Goal: Task Accomplishment & Management: Manage account settings

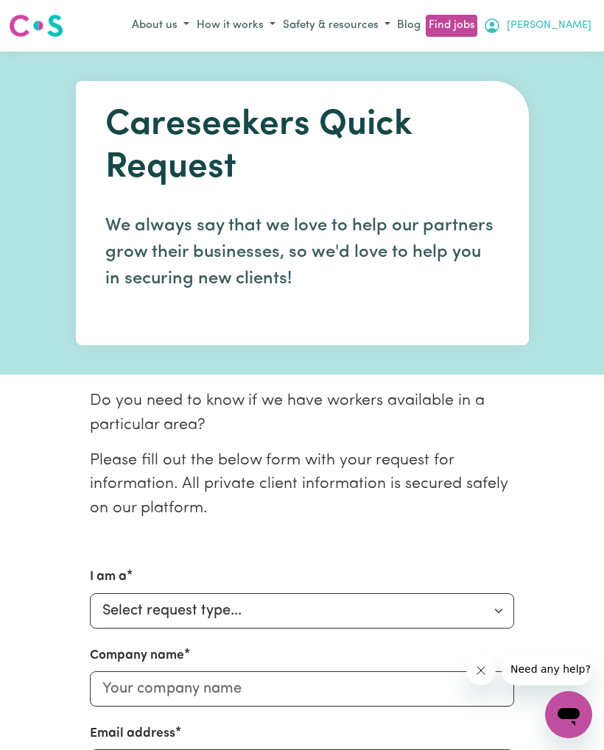
click at [572, 25] on span "[PERSON_NAME]" at bounding box center [548, 26] width 85 height 16
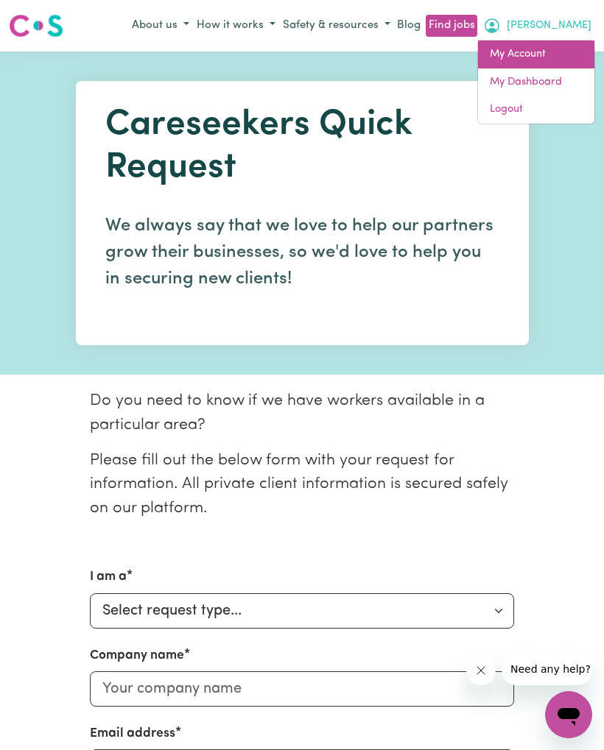
click at [537, 54] on link "My Account" at bounding box center [536, 54] width 116 height 28
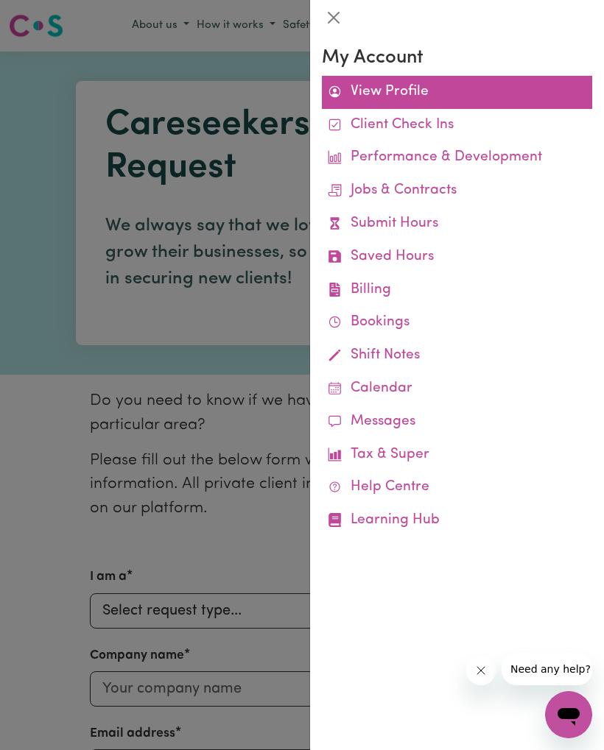
click at [435, 87] on link "View Profile" at bounding box center [457, 92] width 270 height 33
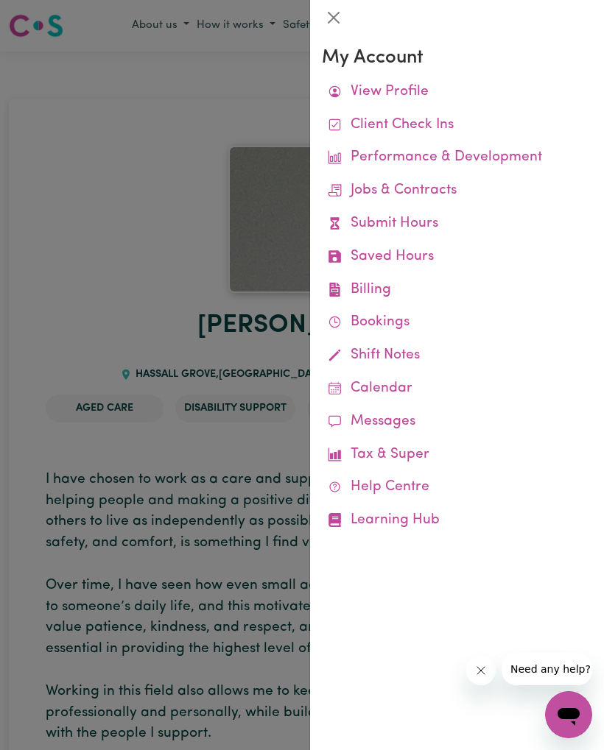
click at [247, 508] on div at bounding box center [302, 375] width 604 height 750
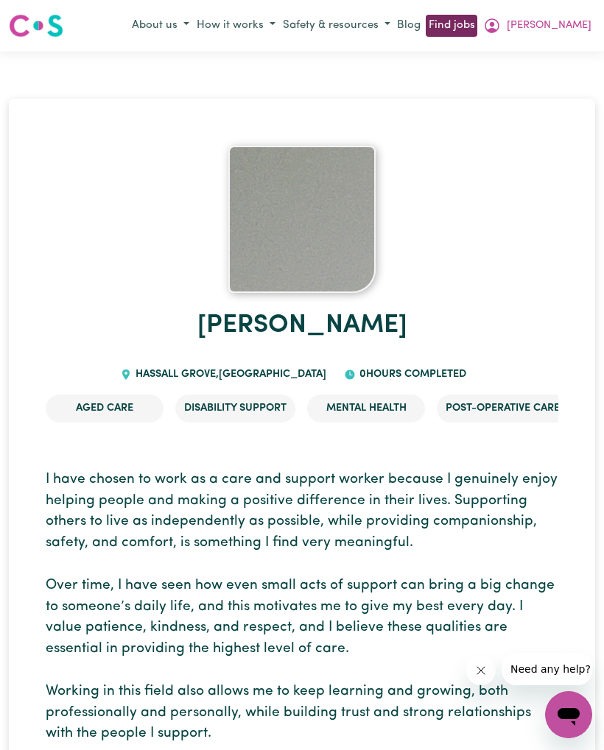
click at [476, 34] on link "Find jobs" at bounding box center [450, 26] width 51 height 23
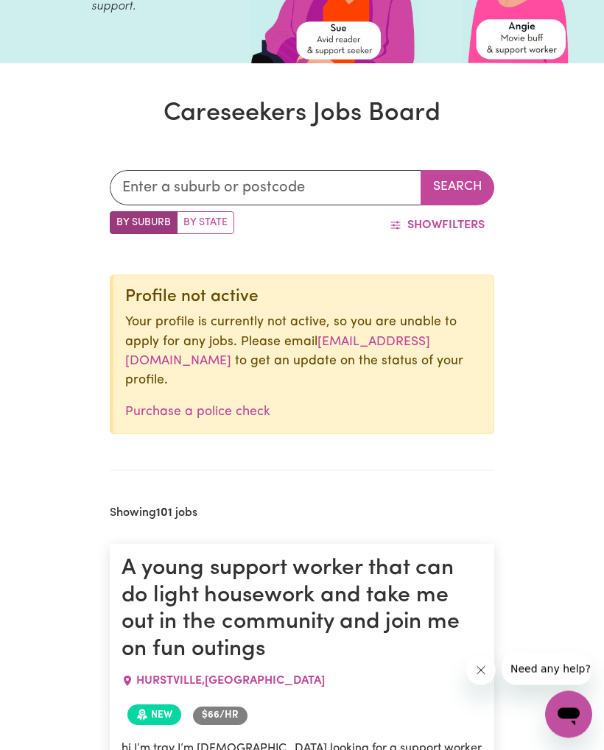
scroll to position [180, 0]
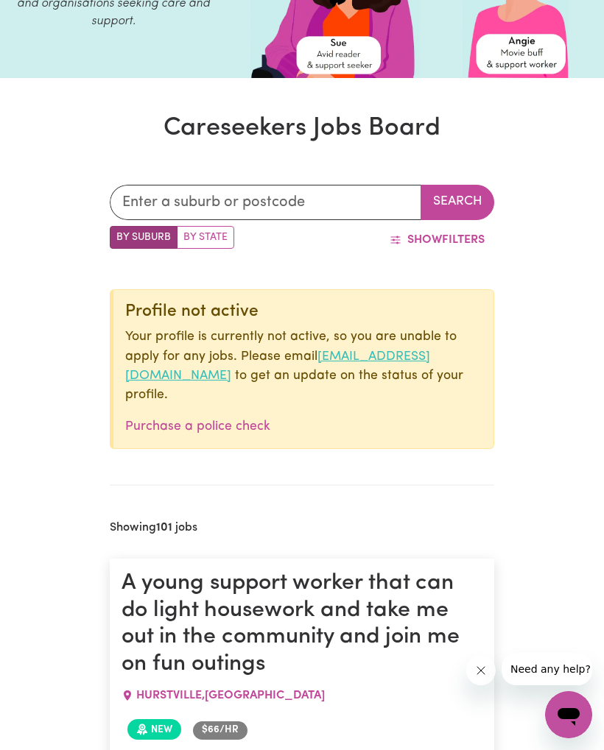
click at [280, 371] on link "[EMAIL_ADDRESS][DOMAIN_NAME]" at bounding box center [277, 366] width 305 height 32
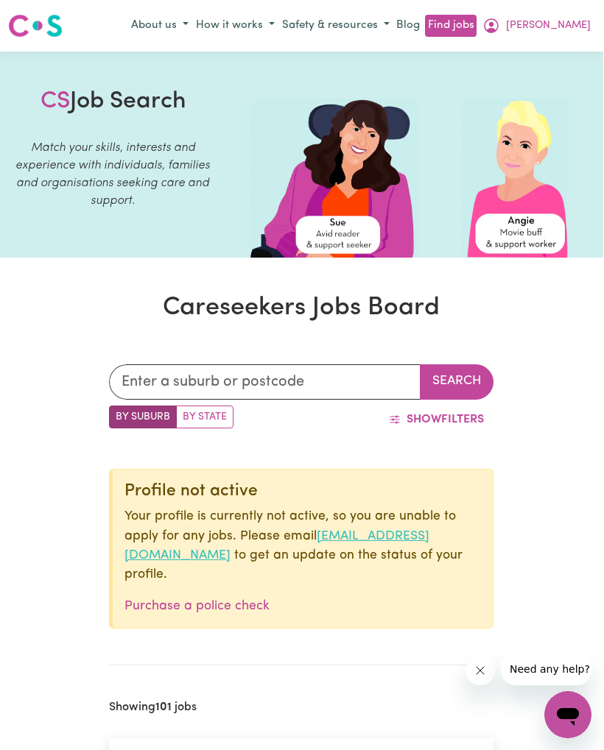
scroll to position [0, 29]
click at [535, 21] on span "[PERSON_NAME]" at bounding box center [548, 26] width 85 height 16
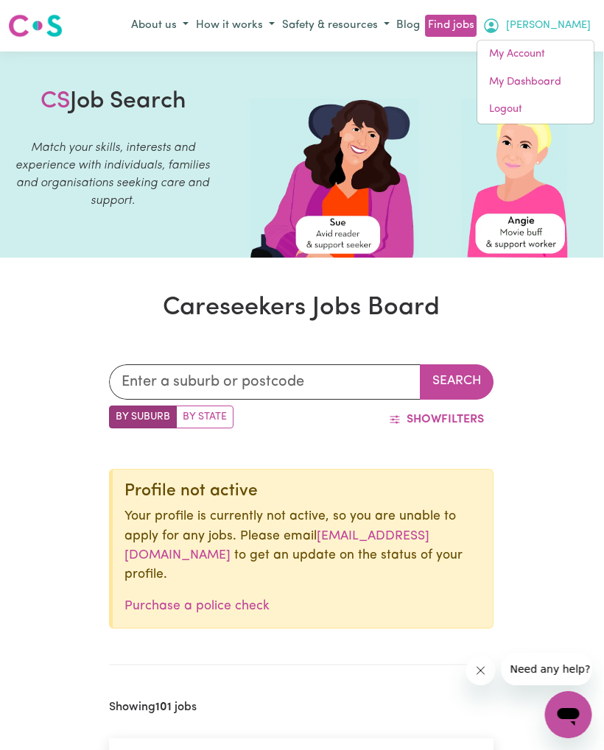
scroll to position [0, 30]
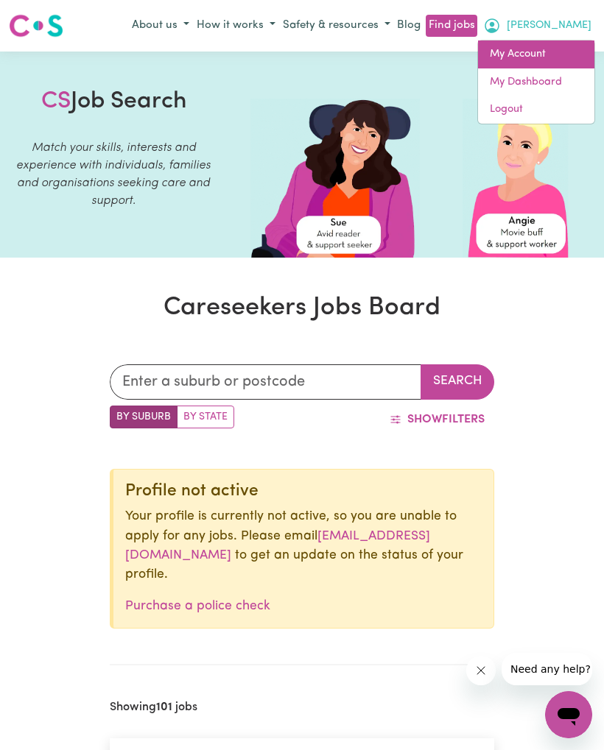
click at [515, 52] on link "My Account" at bounding box center [536, 54] width 116 height 28
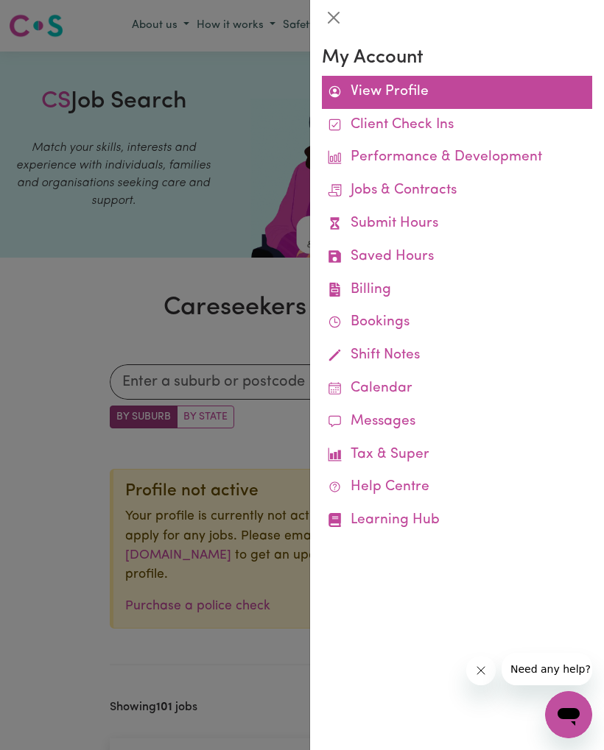
click at [419, 99] on link "View Profile" at bounding box center [457, 92] width 270 height 33
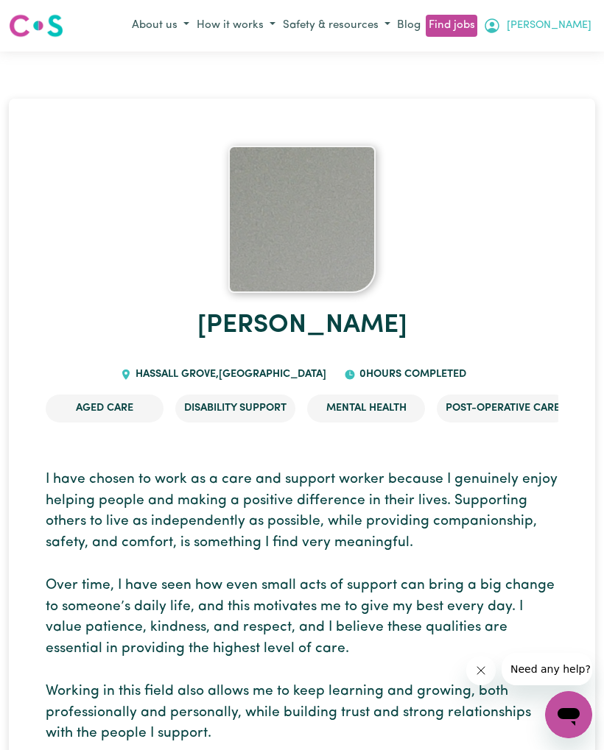
click at [553, 22] on span "[PERSON_NAME]" at bounding box center [548, 26] width 85 height 16
click at [540, 74] on link "My Dashboard" at bounding box center [536, 82] width 116 height 28
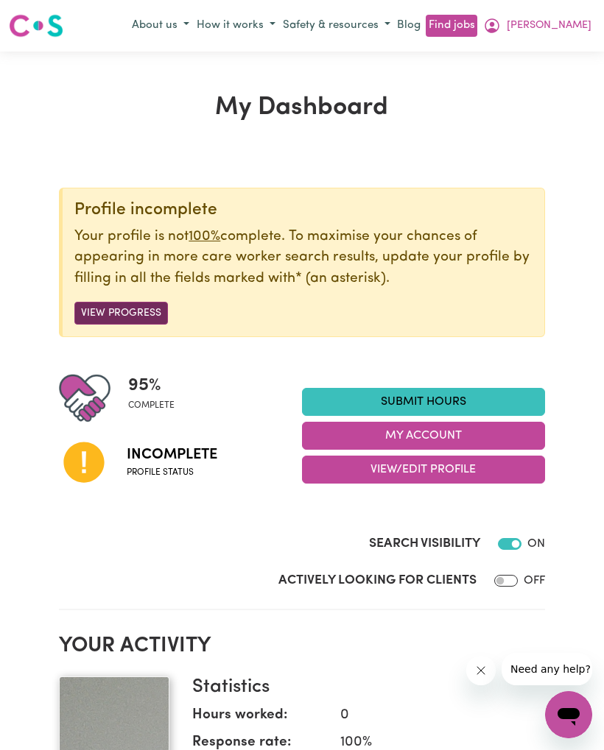
click at [151, 308] on button "View Progress" at bounding box center [120, 313] width 93 height 23
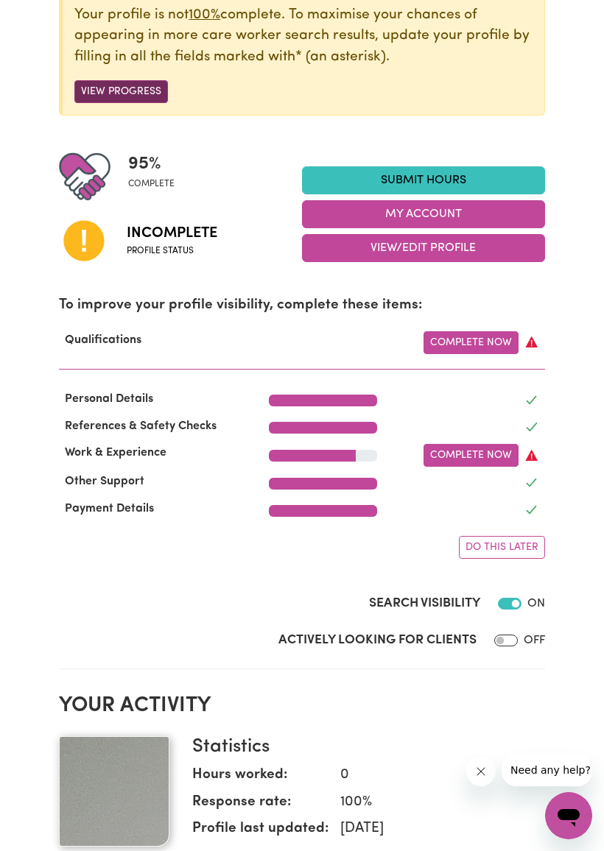
scroll to position [241, 0]
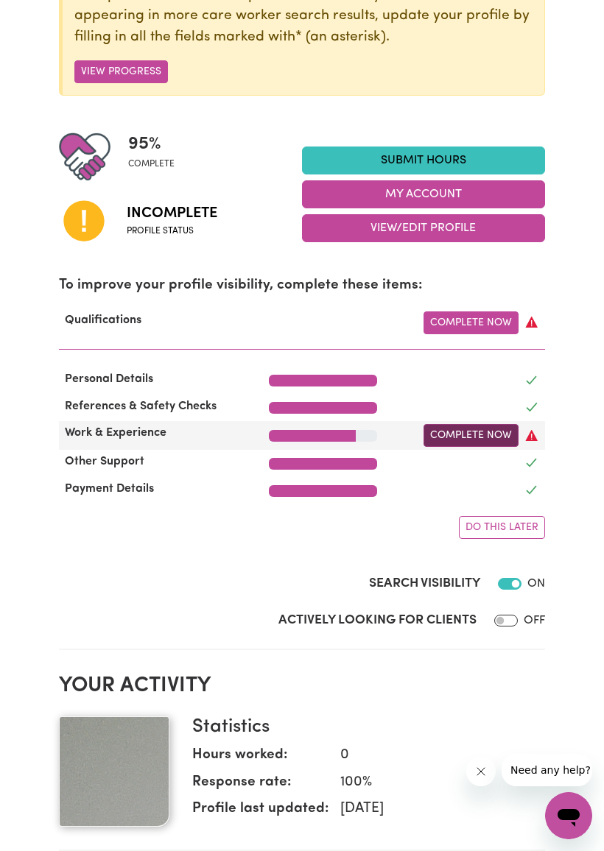
click at [485, 429] on link "Complete Now" at bounding box center [470, 435] width 95 height 23
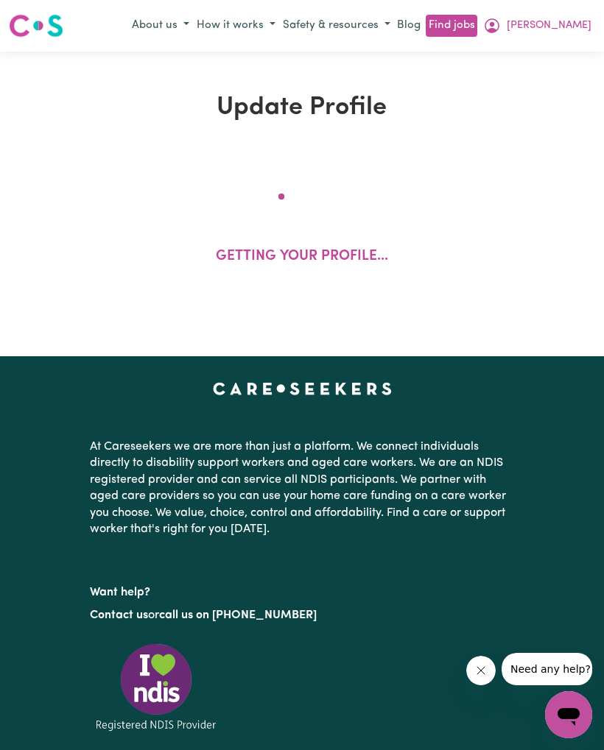
select select "2023"
select select "2025"
select select "Certificate III (Individual Support)"
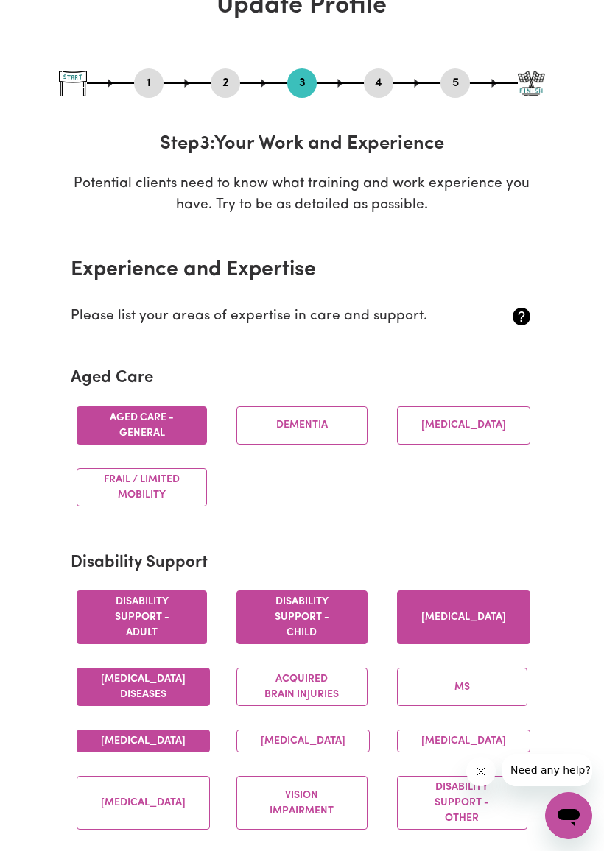
scroll to position [204, 0]
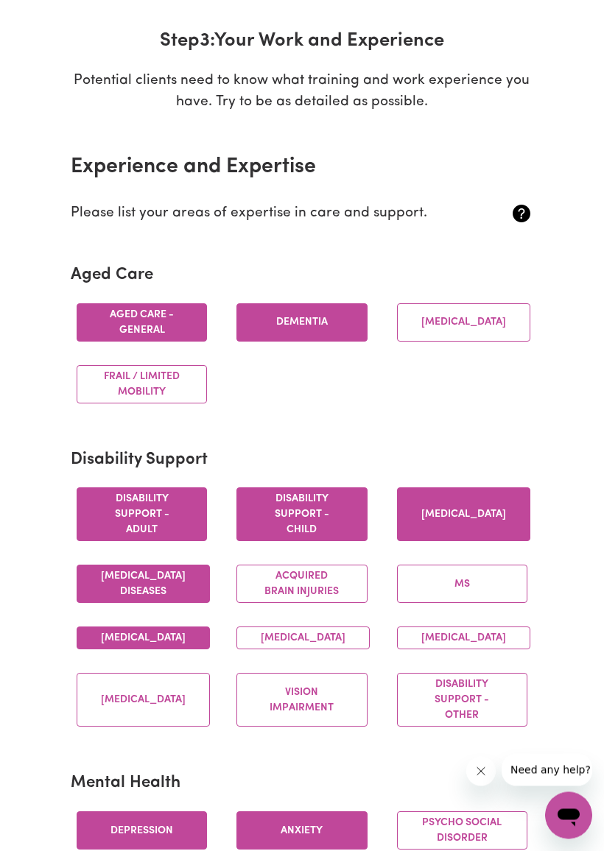
click at [319, 321] on button "Dementia" at bounding box center [301, 323] width 130 height 38
click at [470, 318] on button "[MEDICAL_DATA]" at bounding box center [463, 323] width 133 height 38
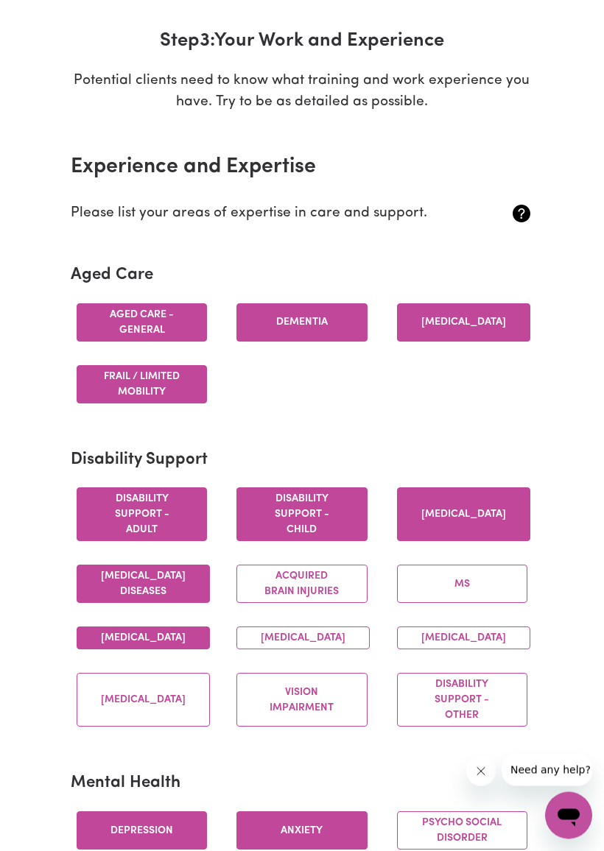
click at [158, 392] on button "Frail / limited mobility" at bounding box center [142, 385] width 130 height 38
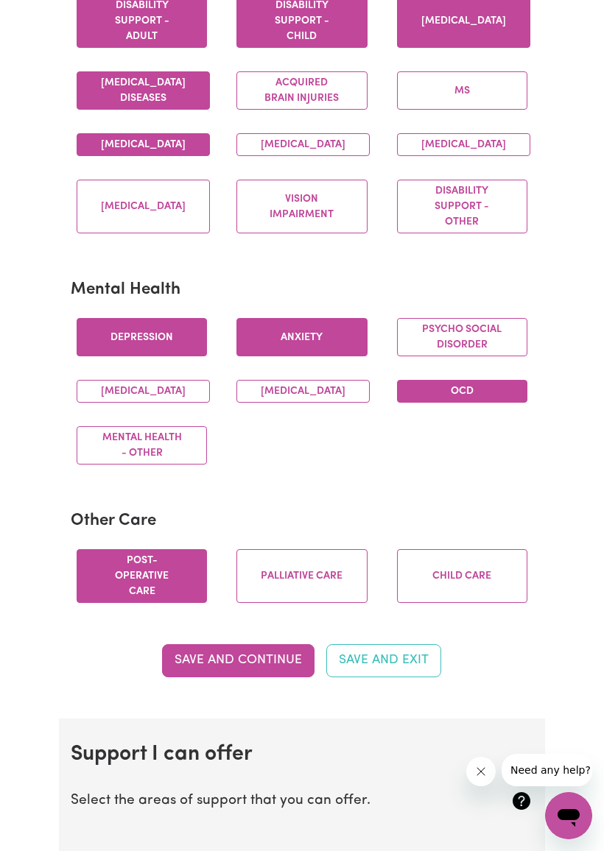
scroll to position [835, 0]
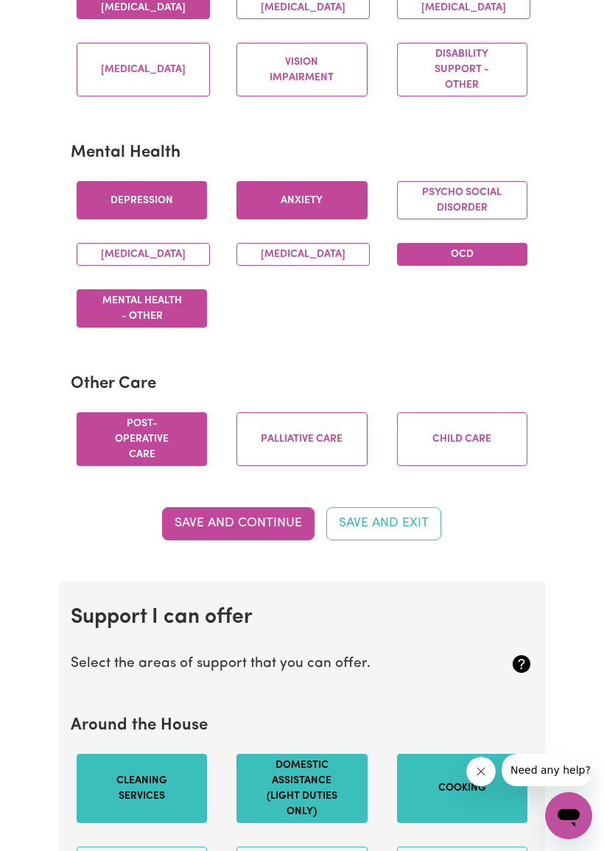
click at [162, 328] on button "Mental Health - Other" at bounding box center [142, 308] width 130 height 38
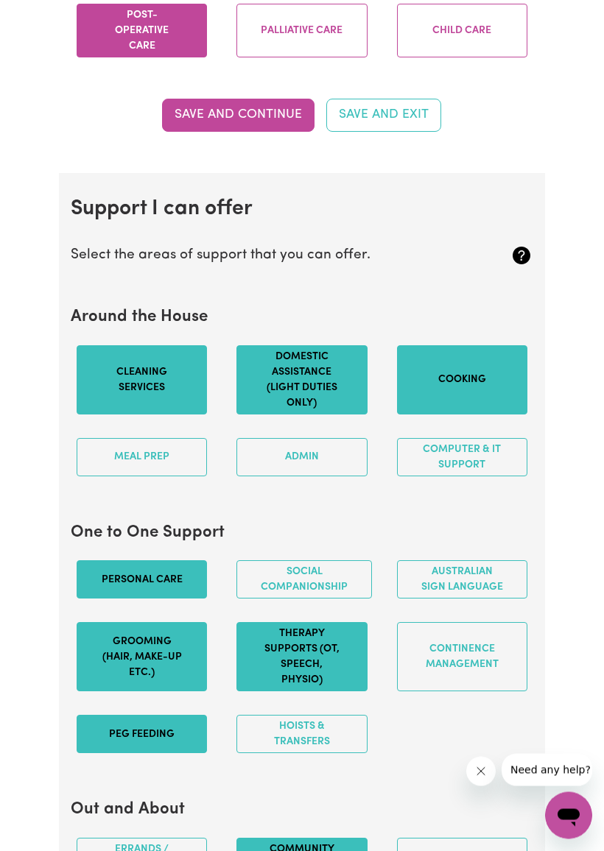
scroll to position [1410, 0]
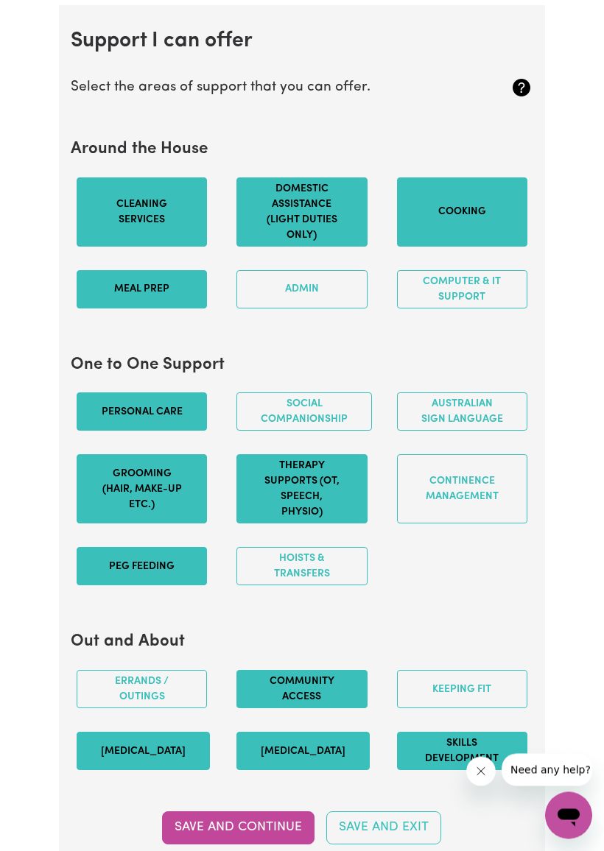
click at [174, 309] on button "Meal prep" at bounding box center [142, 290] width 130 height 38
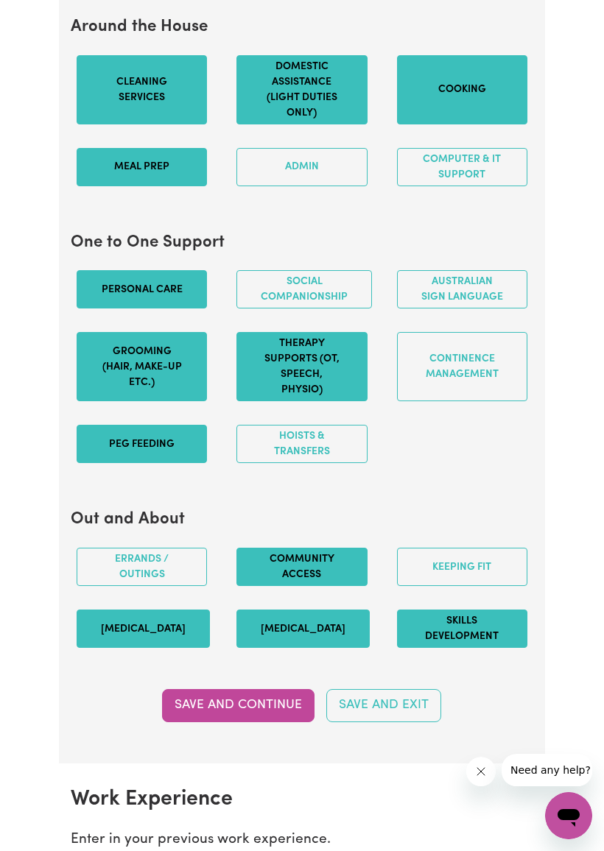
scroll to position [1544, 0]
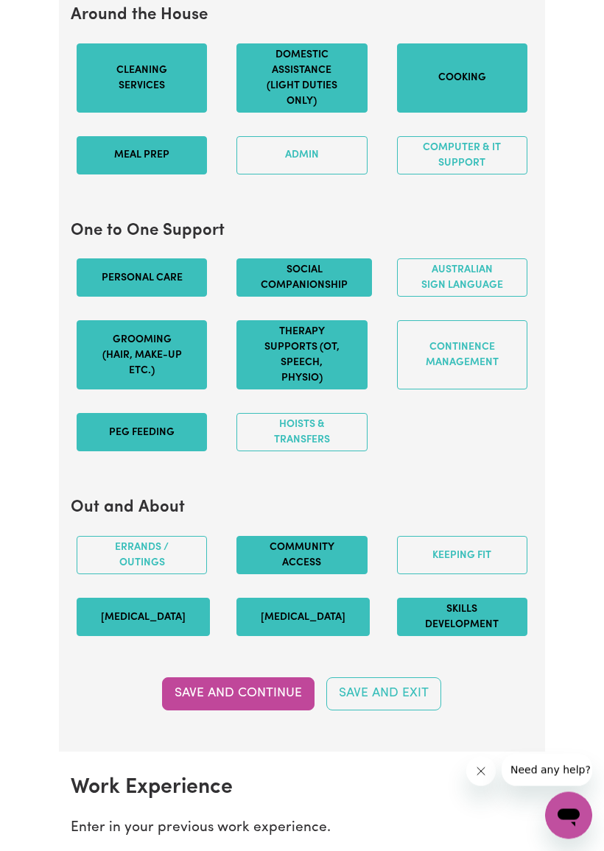
click at [313, 297] on button "Social companionship" at bounding box center [303, 278] width 135 height 38
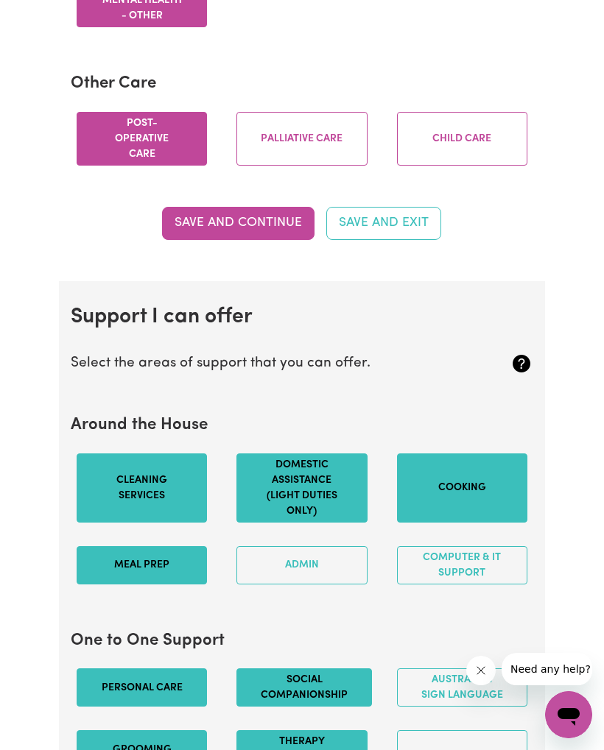
scroll to position [1134, 0]
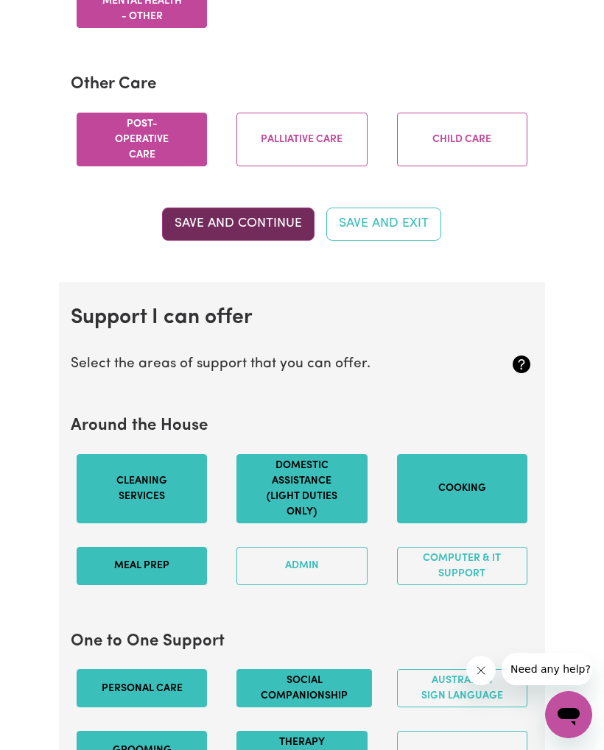
click at [278, 240] on button "Save and Continue" at bounding box center [238, 224] width 152 height 32
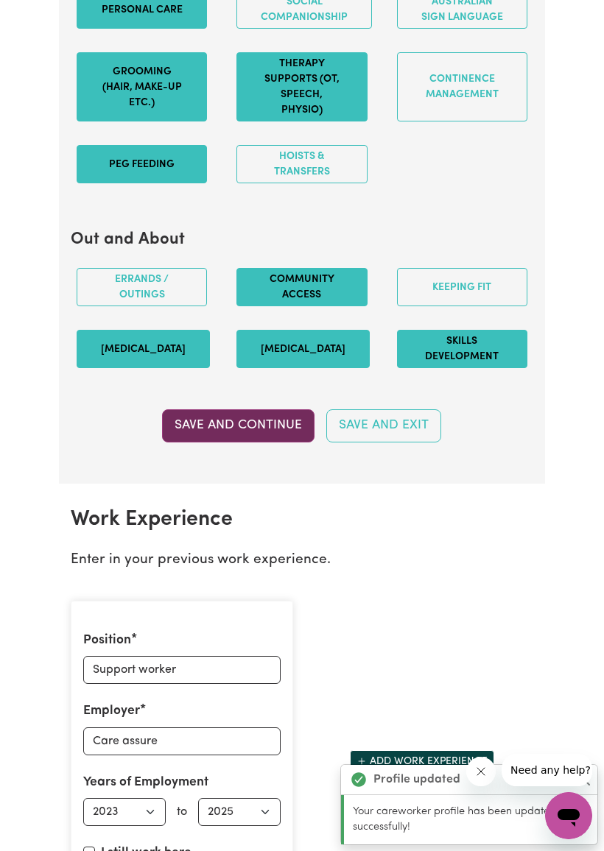
click at [272, 442] on button "Save and Continue" at bounding box center [238, 425] width 152 height 32
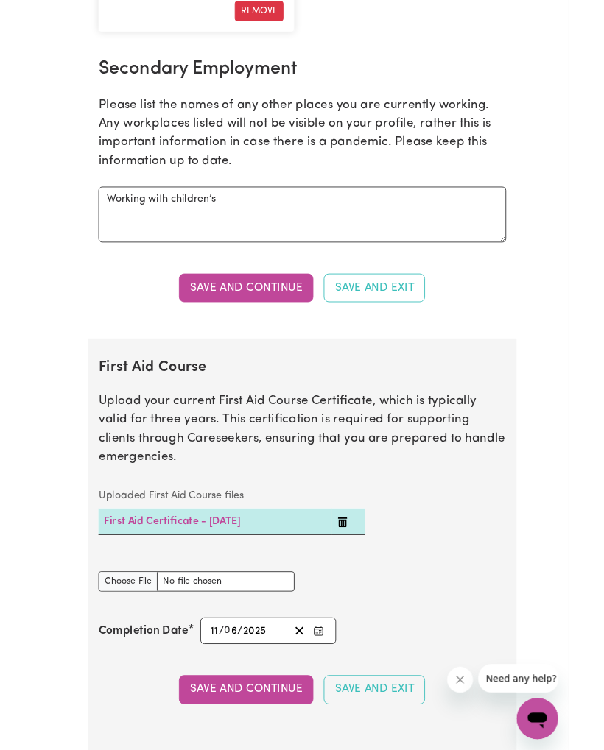
scroll to position [2668, 0]
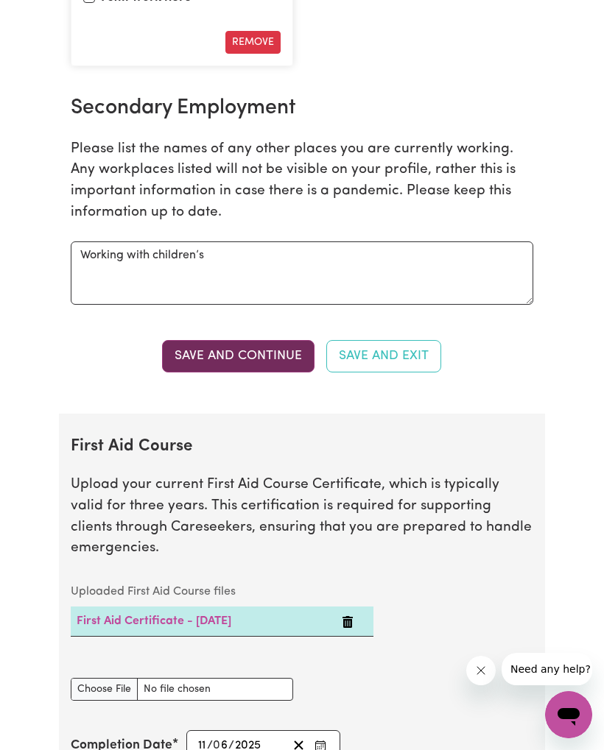
click at [273, 372] on button "Save and Continue" at bounding box center [238, 356] width 152 height 32
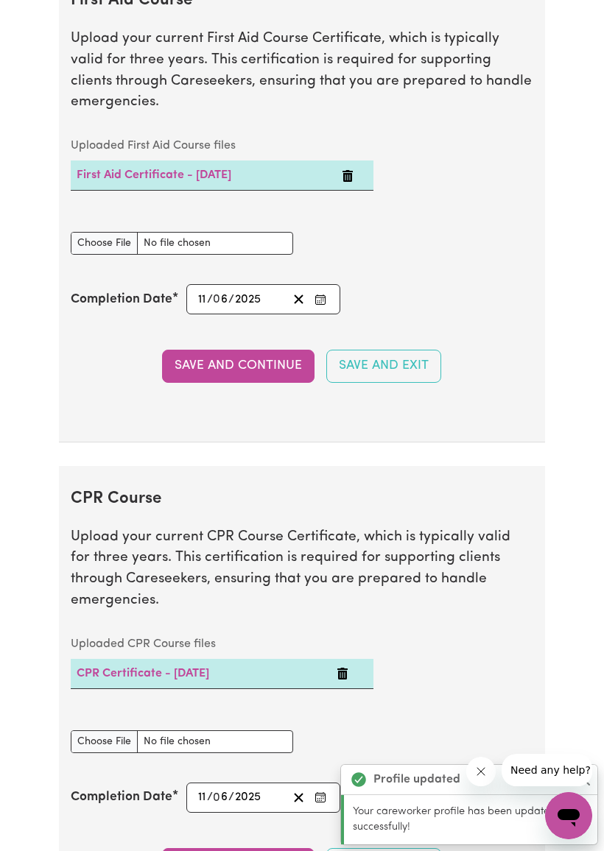
scroll to position [3114, 0]
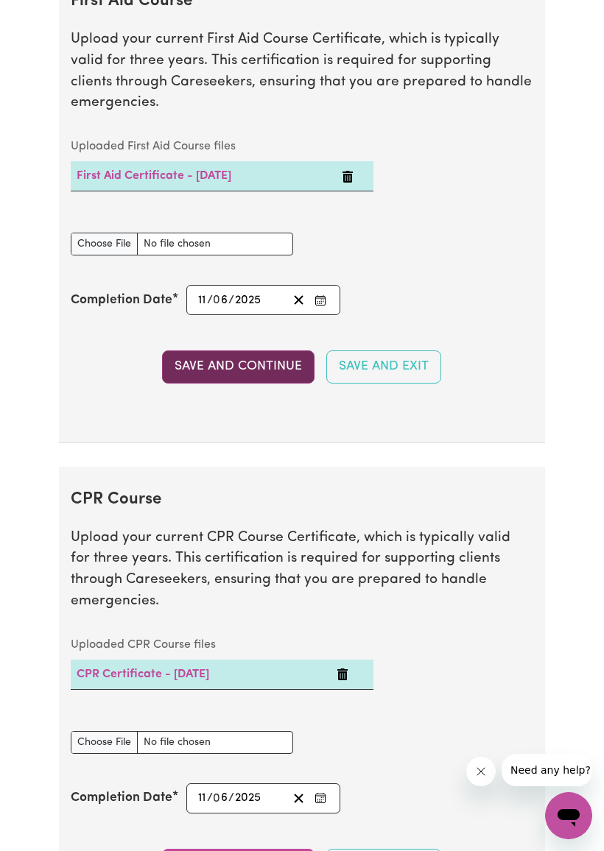
click at [264, 383] on button "Save and Continue" at bounding box center [238, 366] width 152 height 32
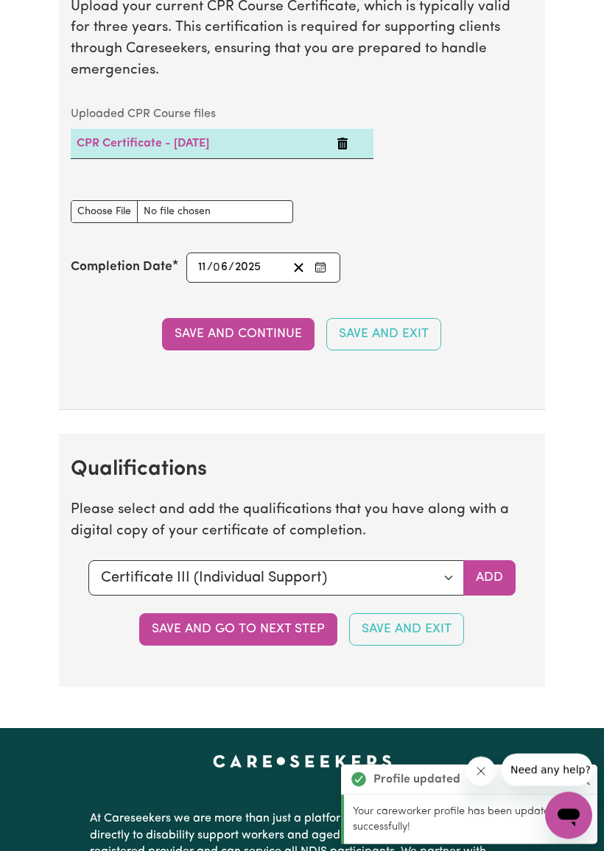
scroll to position [3639, 0]
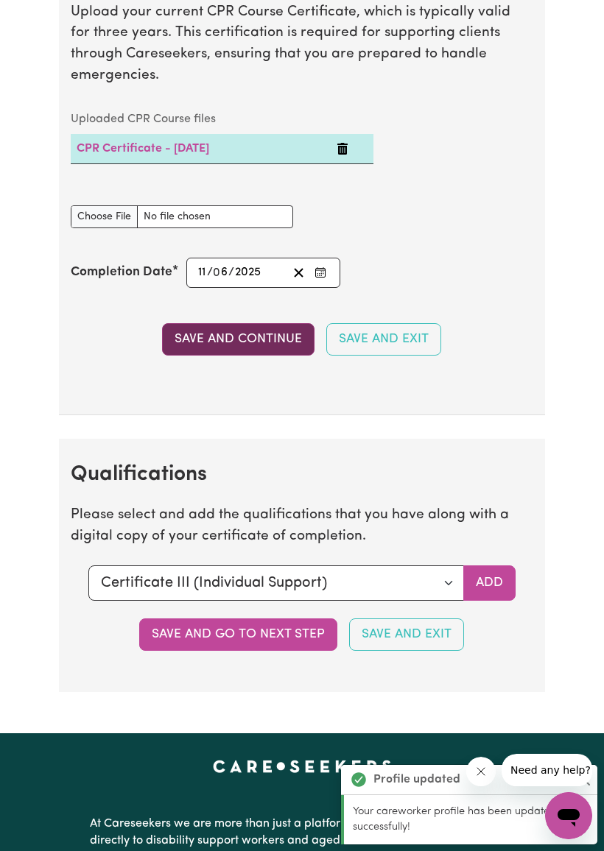
click at [258, 339] on button "Save and Continue" at bounding box center [238, 339] width 152 height 32
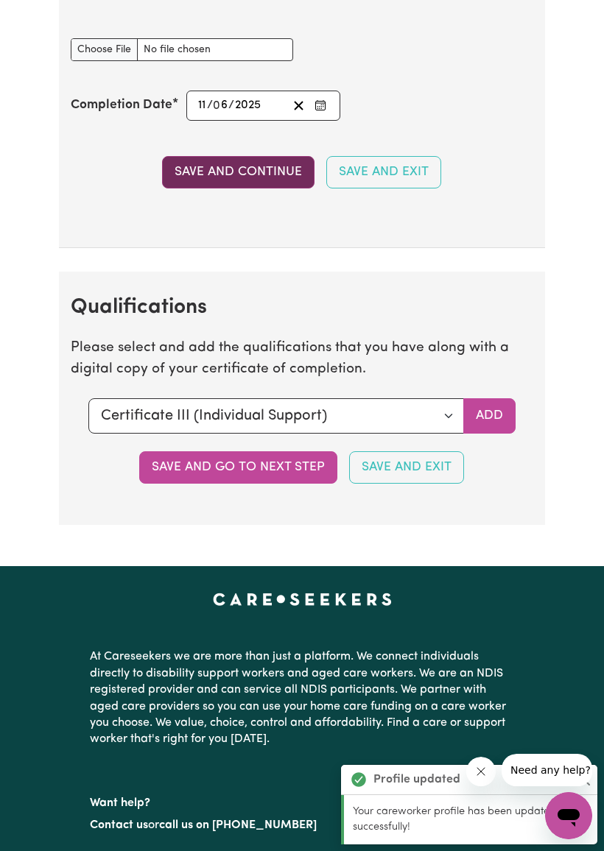
scroll to position [4084, 0]
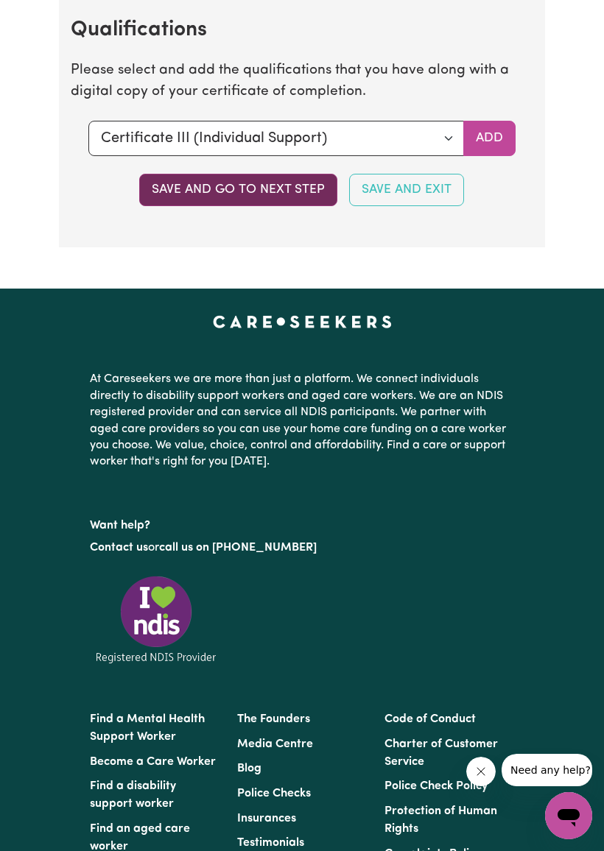
click at [267, 197] on button "Save and go to next step" at bounding box center [238, 190] width 198 height 32
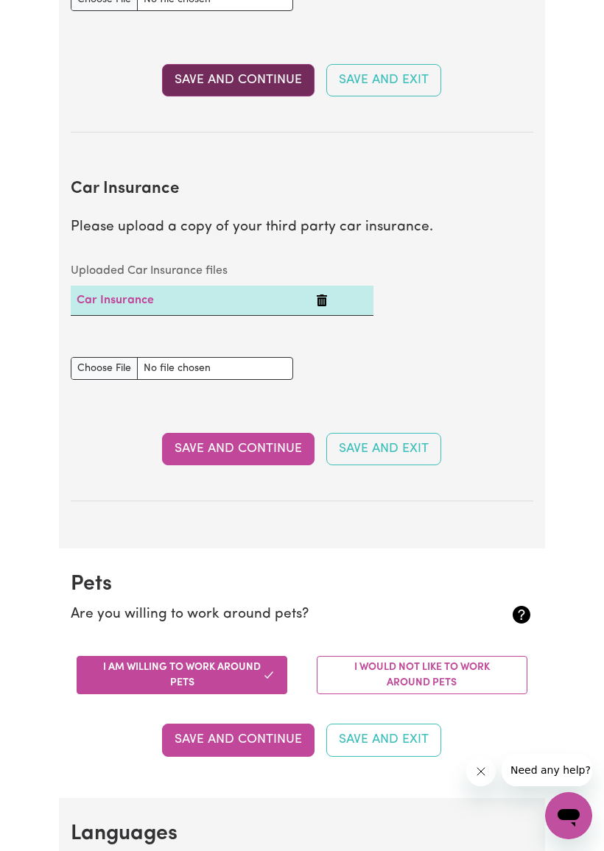
scroll to position [894, 0]
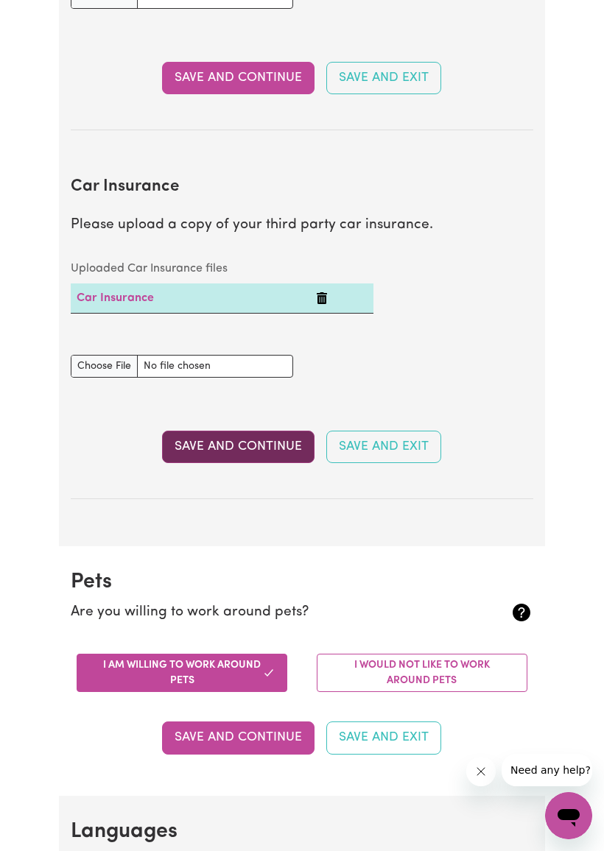
click at [269, 439] on button "Save and Continue" at bounding box center [238, 447] width 152 height 32
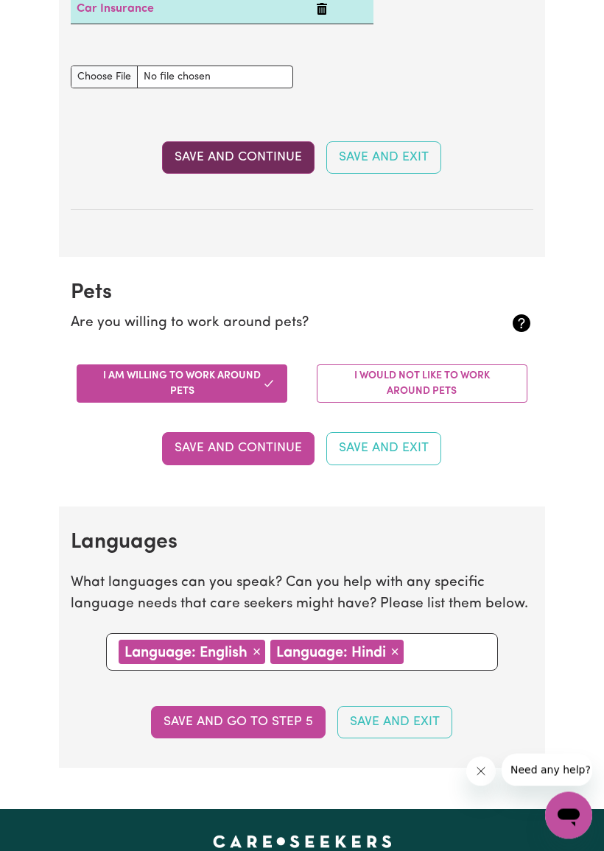
scroll to position [1184, 0]
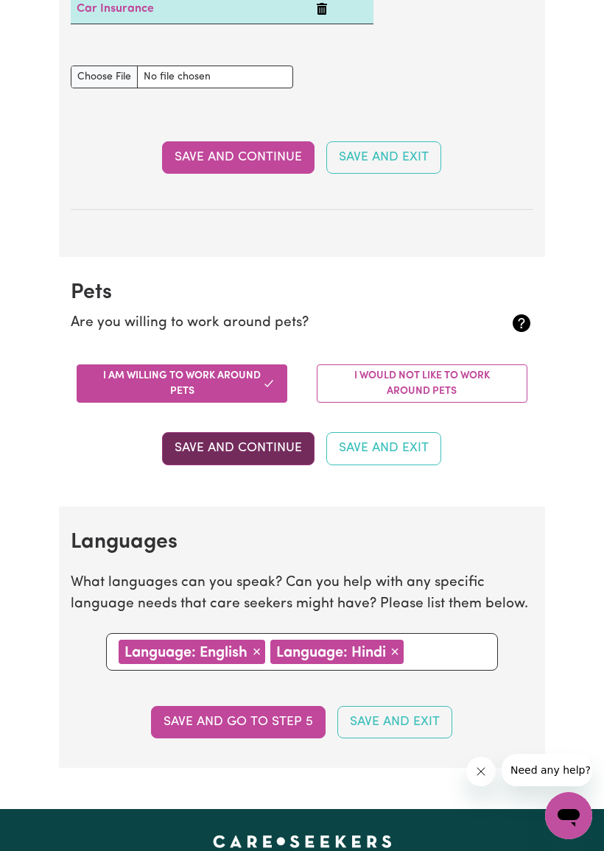
click at [263, 432] on button "Save and Continue" at bounding box center [238, 448] width 152 height 32
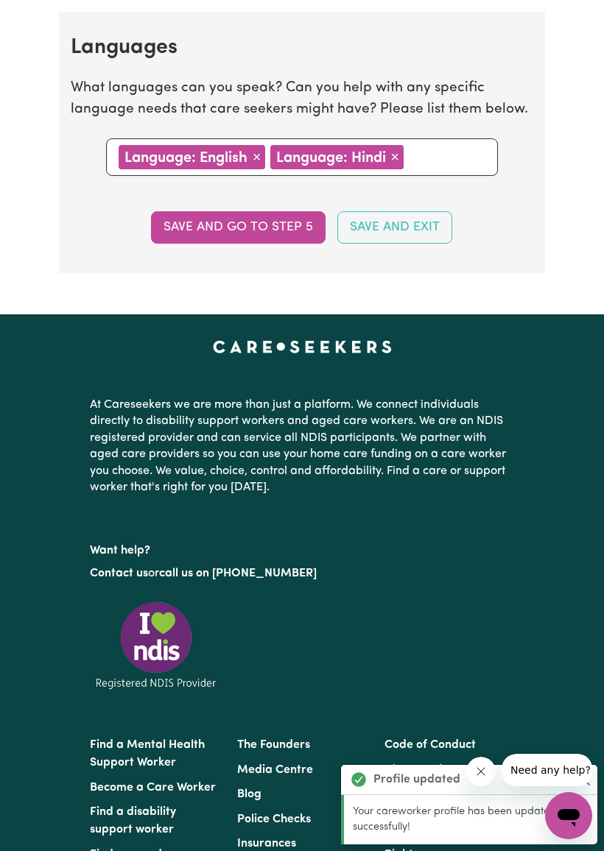
scroll to position [1505, 0]
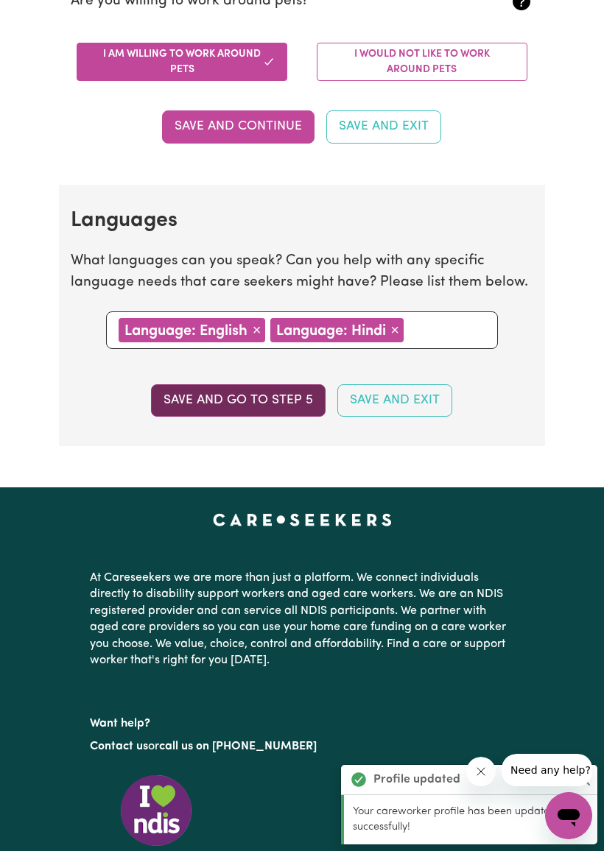
click at [264, 384] on button "Save and go to step 5" at bounding box center [238, 400] width 174 height 32
select select "I am providing services privately on my own"
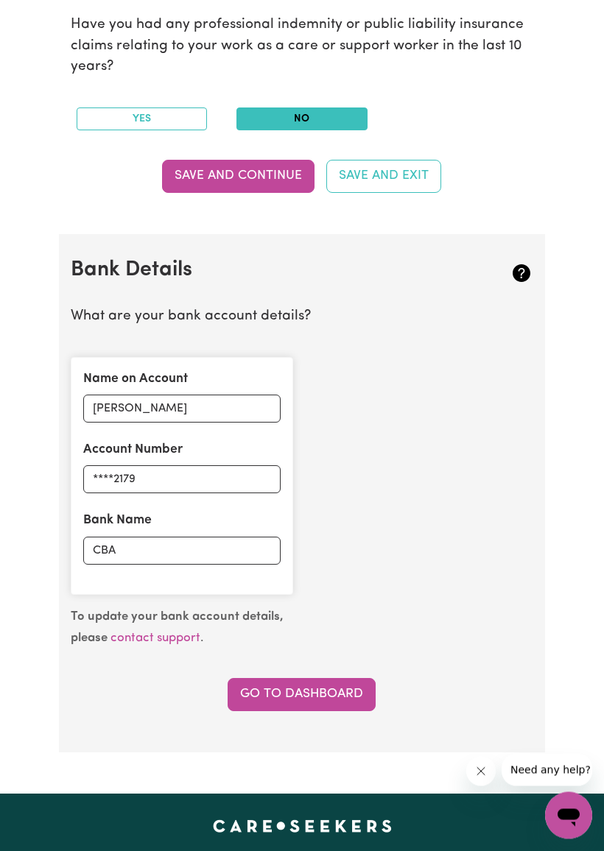
scroll to position [787, 0]
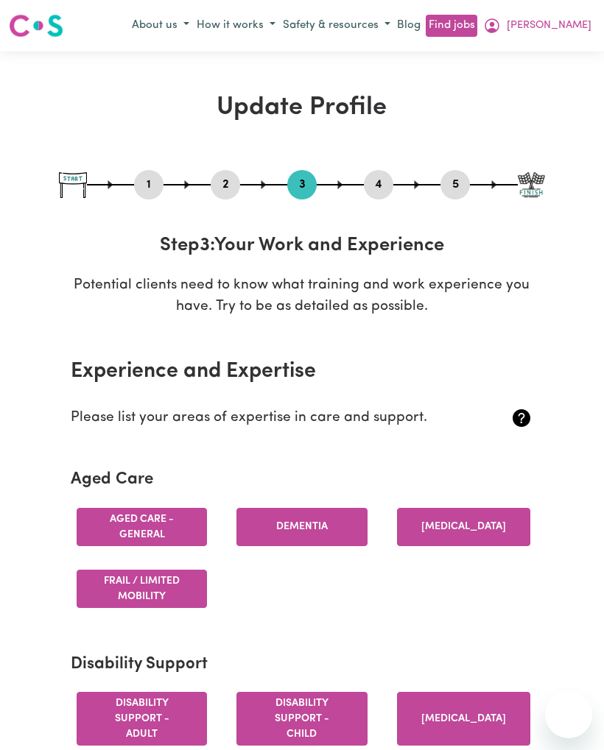
select select "2023"
select select "2025"
select select "Certificate III (Individual Support)"
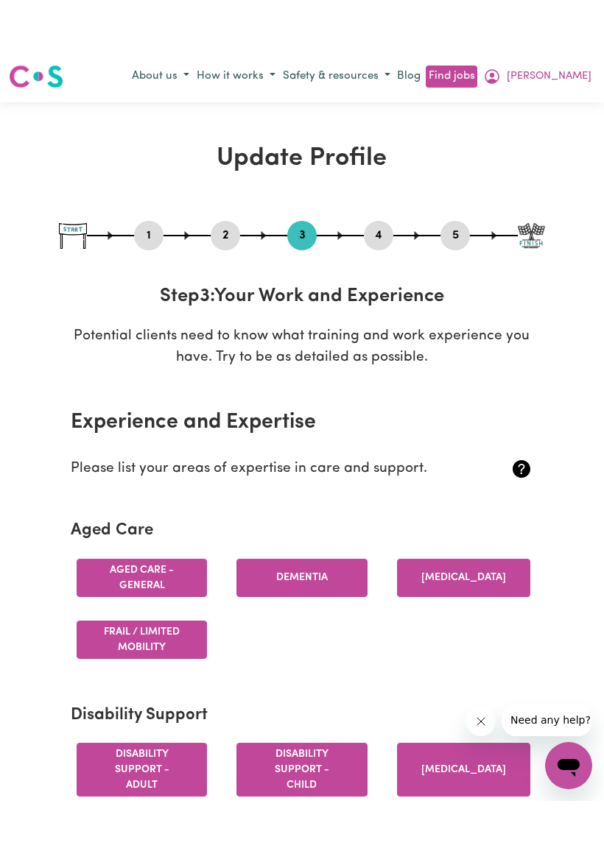
scroll to position [242, 0]
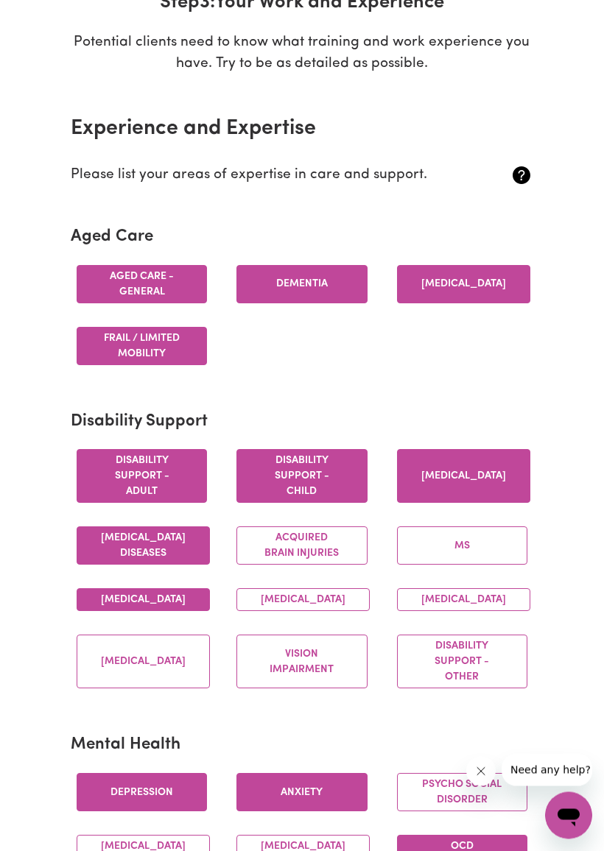
click at [314, 274] on button "Dementia" at bounding box center [301, 285] width 130 height 38
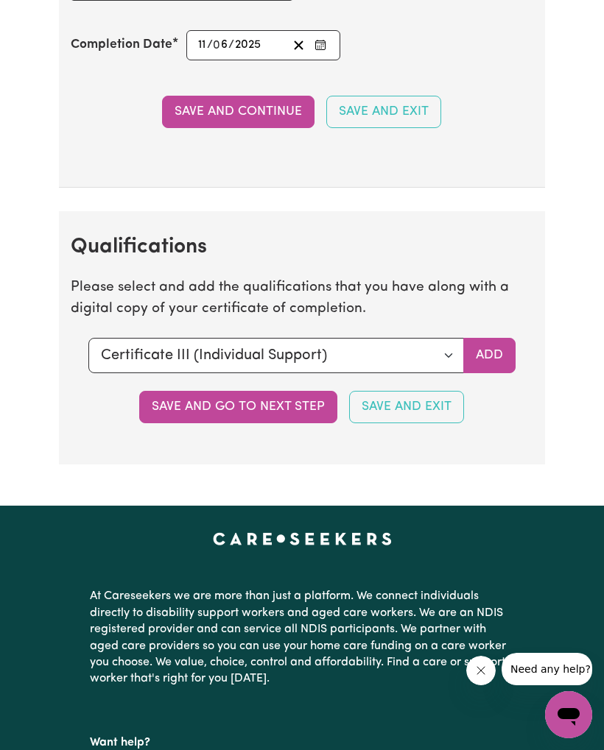
scroll to position [3866, 0]
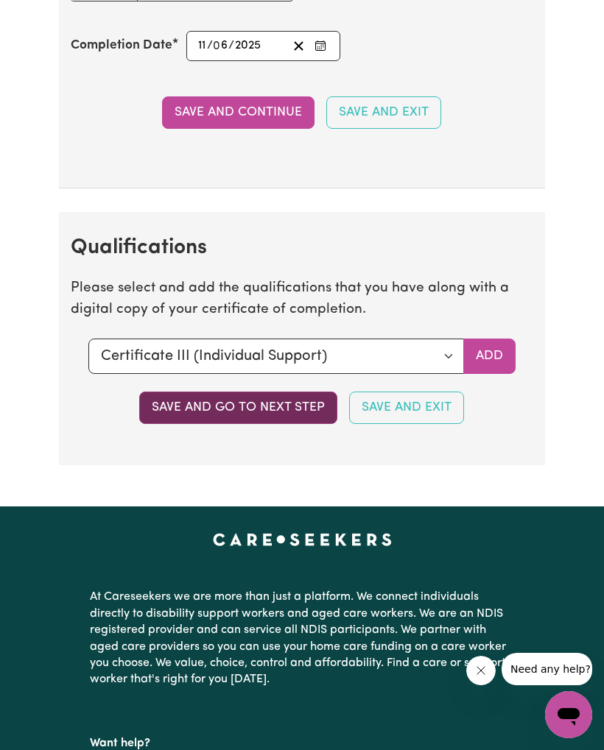
click at [304, 421] on button "Save and go to next step" at bounding box center [238, 408] width 198 height 32
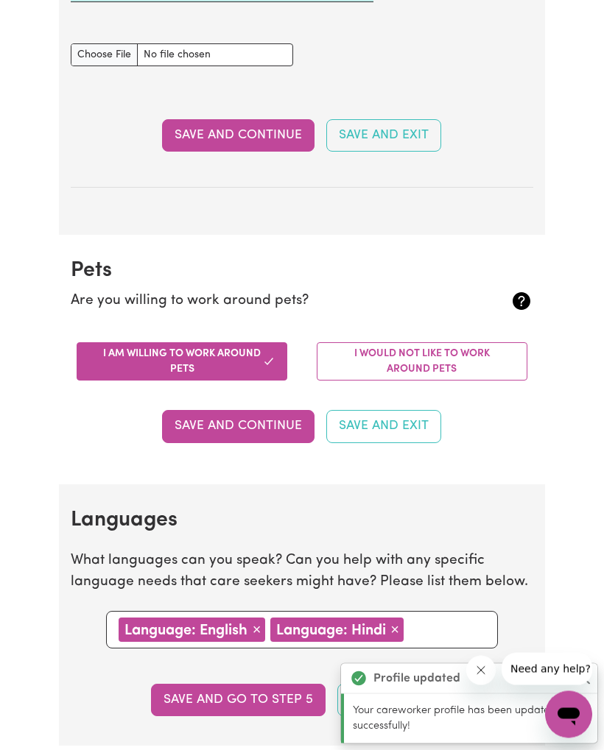
scroll to position [0, 0]
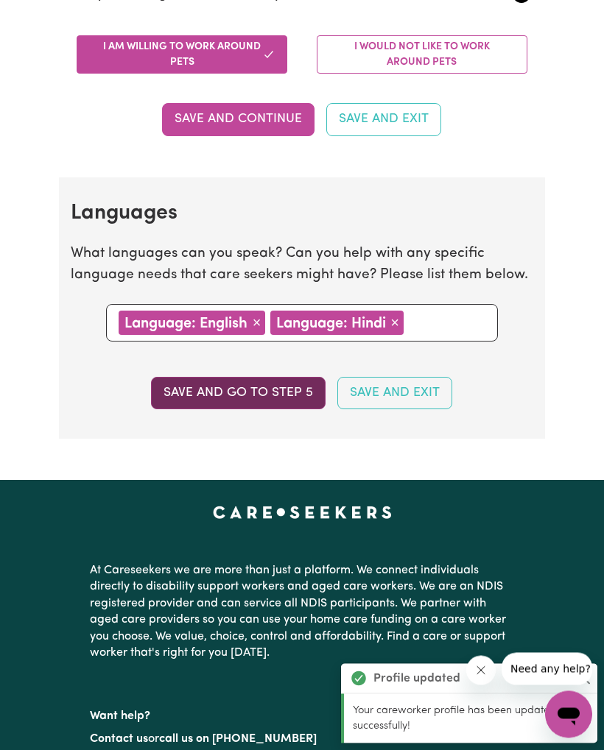
click at [308, 378] on button "Save and go to step 5" at bounding box center [238, 394] width 174 height 32
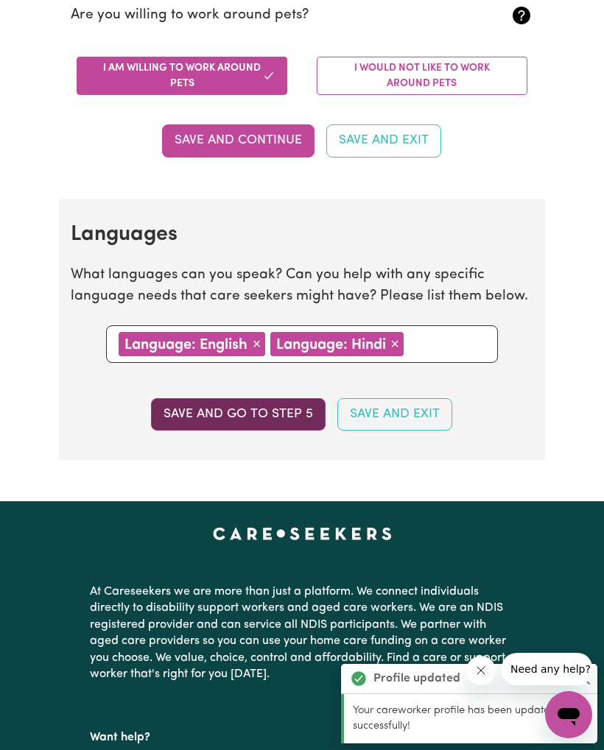
select select "I am providing services privately on my own"
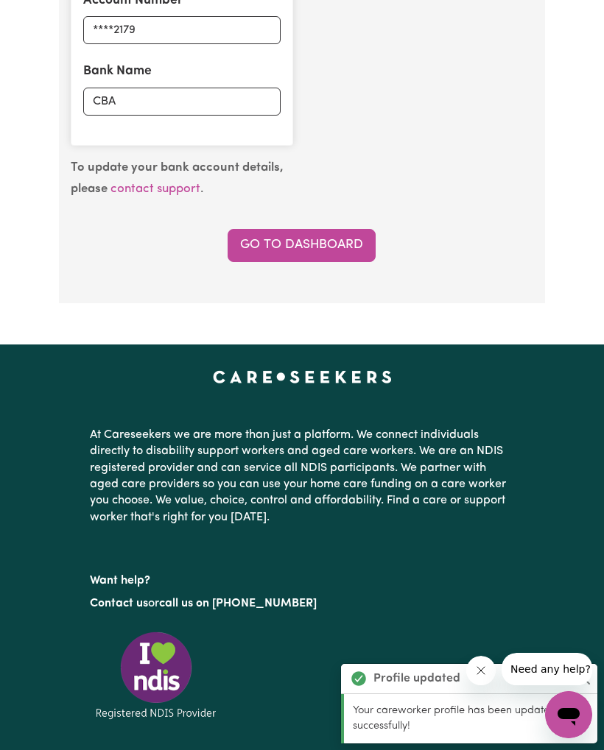
scroll to position [1233, 0]
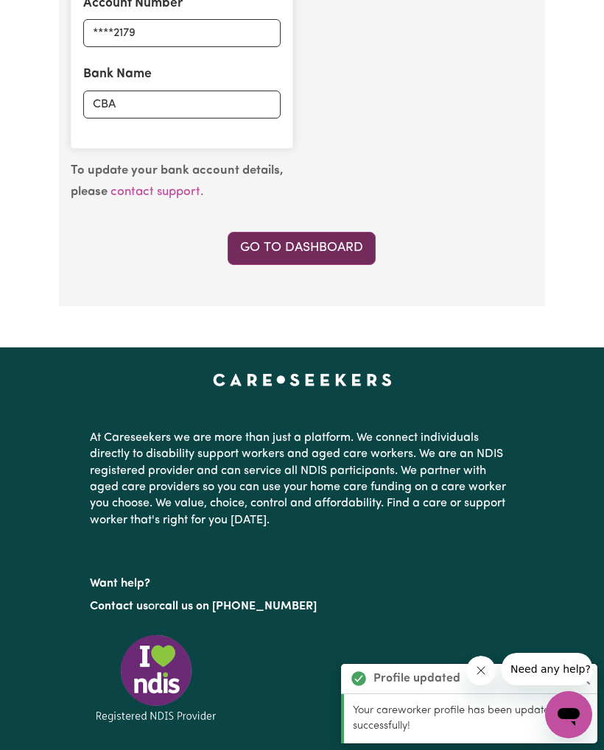
click at [339, 240] on link "Go to Dashboard" at bounding box center [301, 248] width 148 height 32
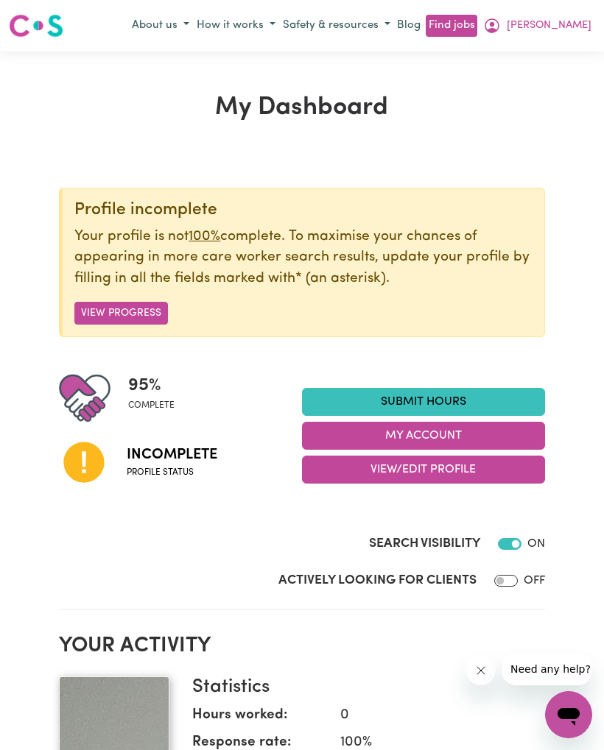
click at [505, 575] on input "Actively Looking for Clients" at bounding box center [506, 581] width 24 height 12
checkbox input "true"
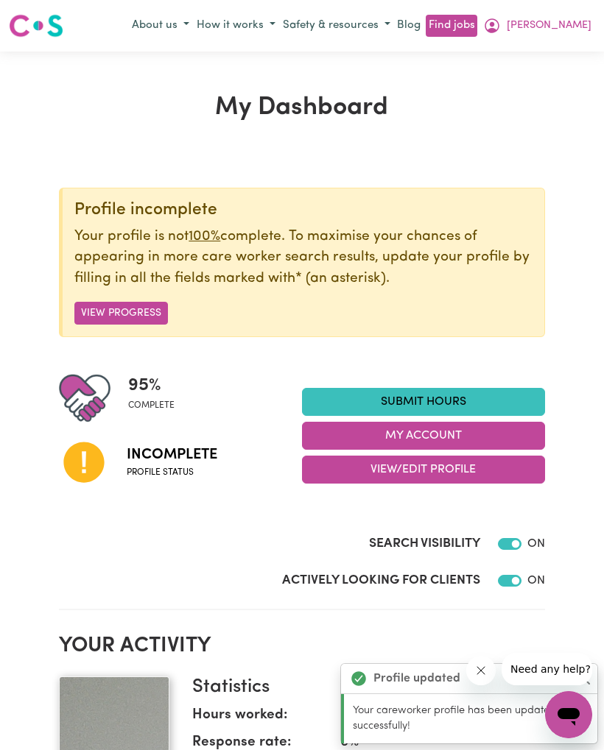
click at [484, 667] on icon "Close message from company" at bounding box center [479, 670] width 7 height 7
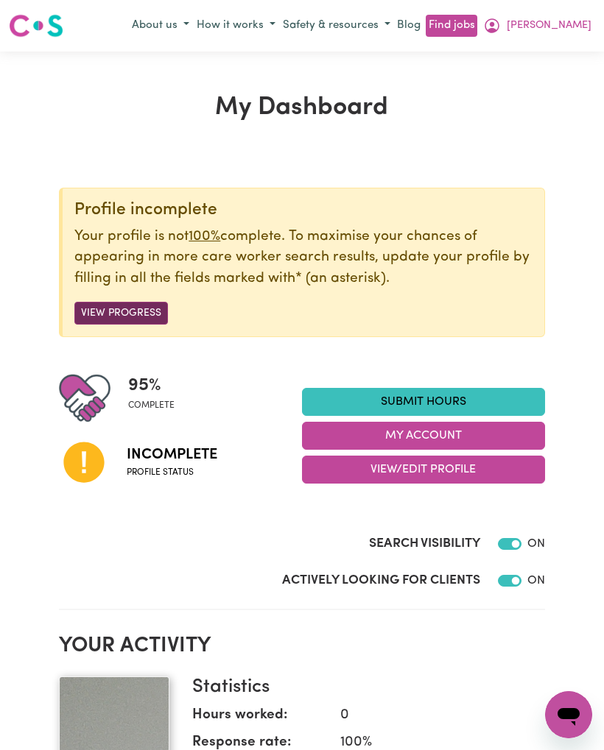
click at [93, 319] on button "View Progress" at bounding box center [120, 313] width 93 height 23
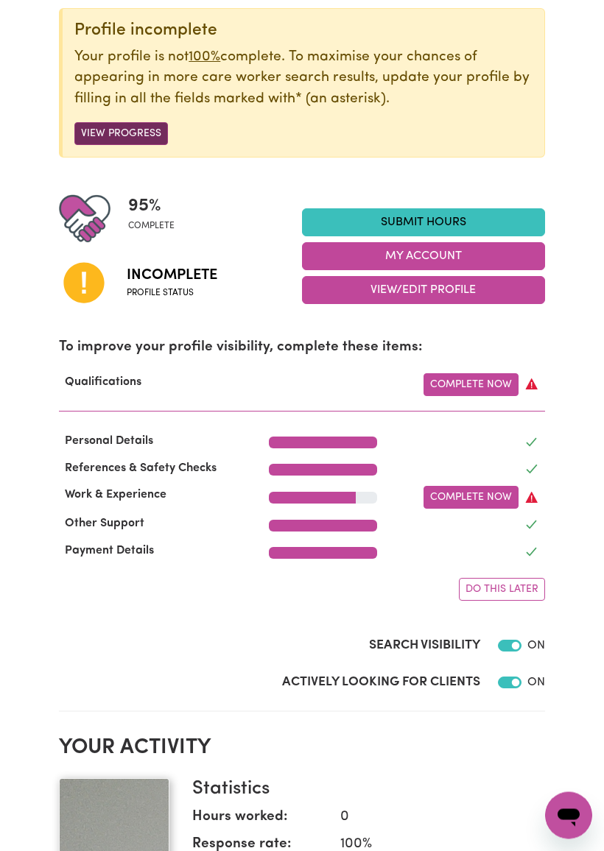
scroll to position [180, 0]
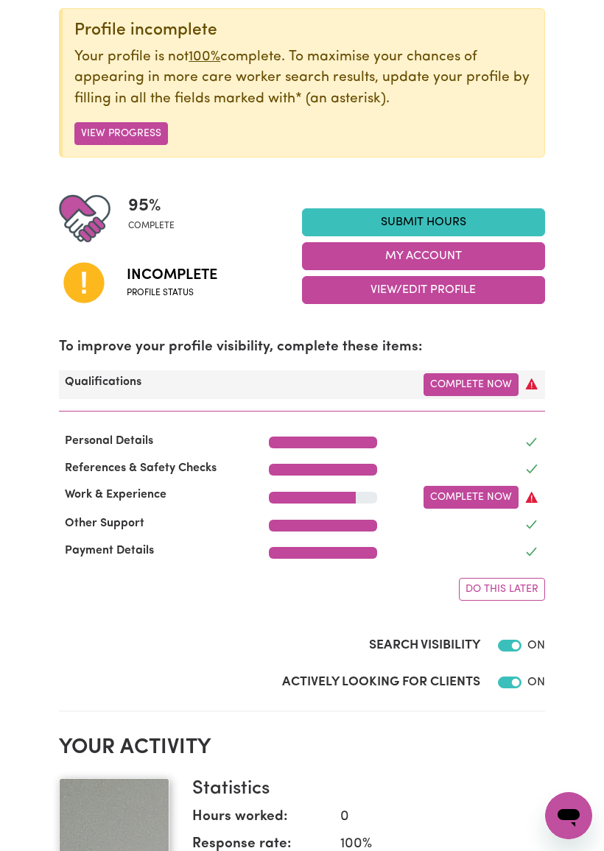
click at [478, 370] on div "Qualifications Complete Now" at bounding box center [301, 384] width 485 height 29
click at [474, 383] on link "Complete Now" at bounding box center [470, 384] width 95 height 23
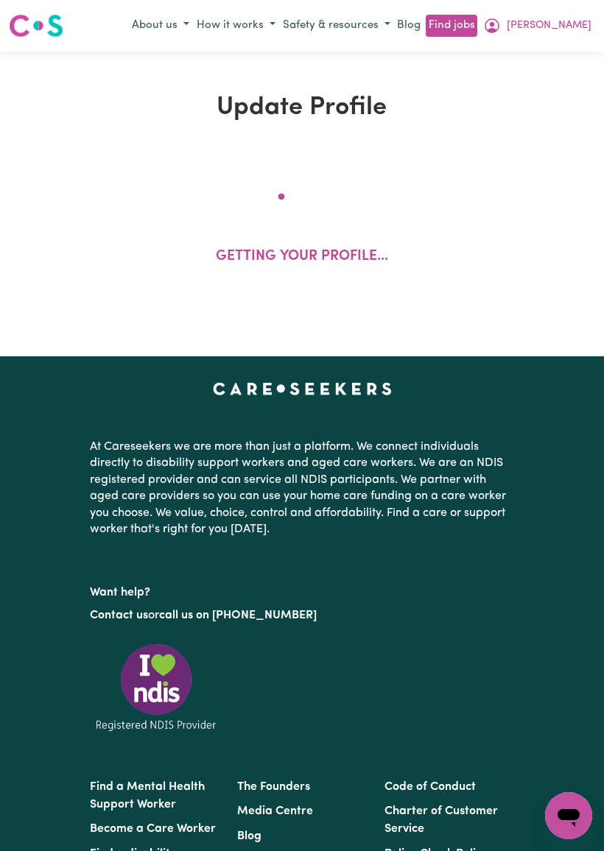
select select "2023"
select select "2025"
select select "Certificate III (Individual Support)"
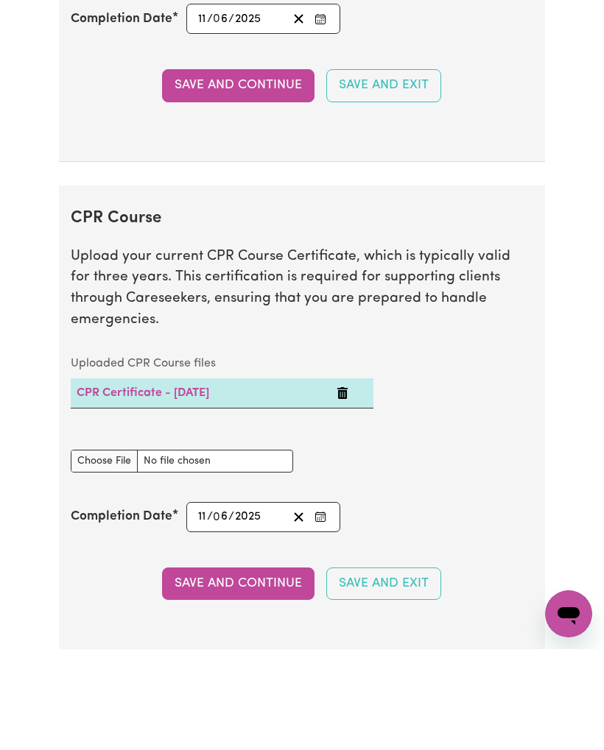
scroll to position [3693, 0]
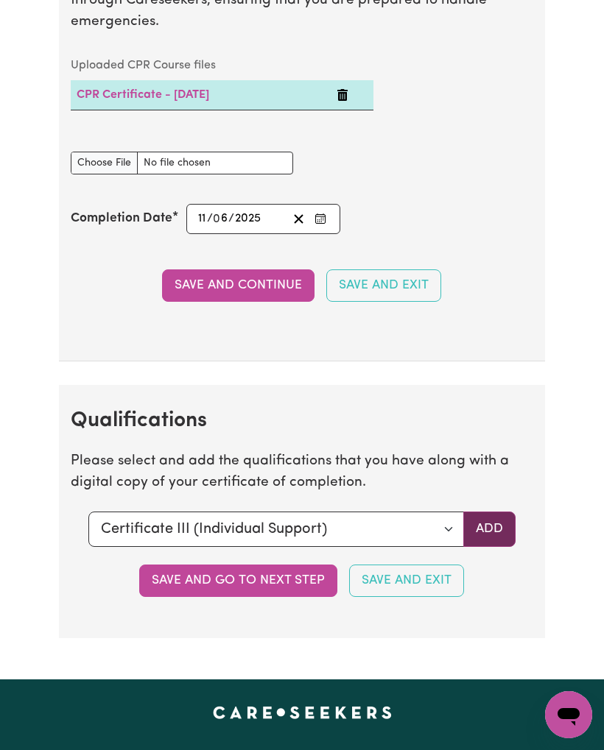
click at [501, 527] on button "Add" at bounding box center [489, 529] width 52 height 35
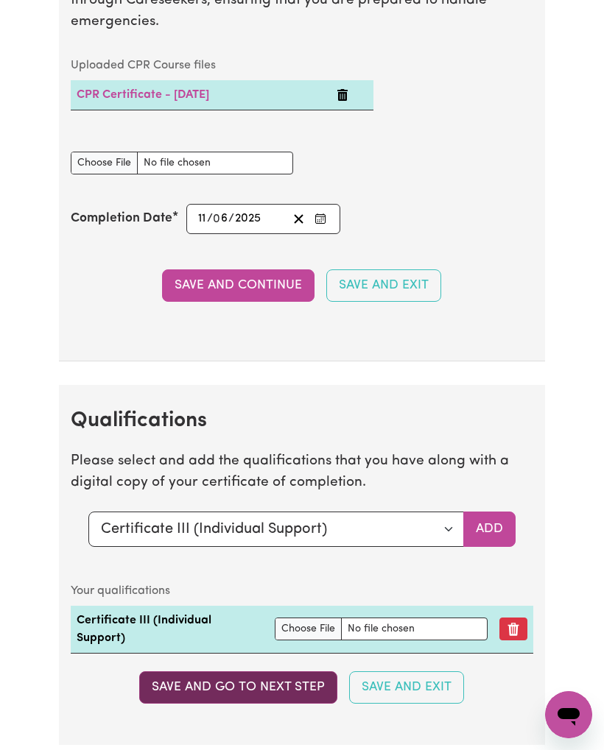
click at [300, 692] on button "Save and go to next step" at bounding box center [238, 687] width 198 height 32
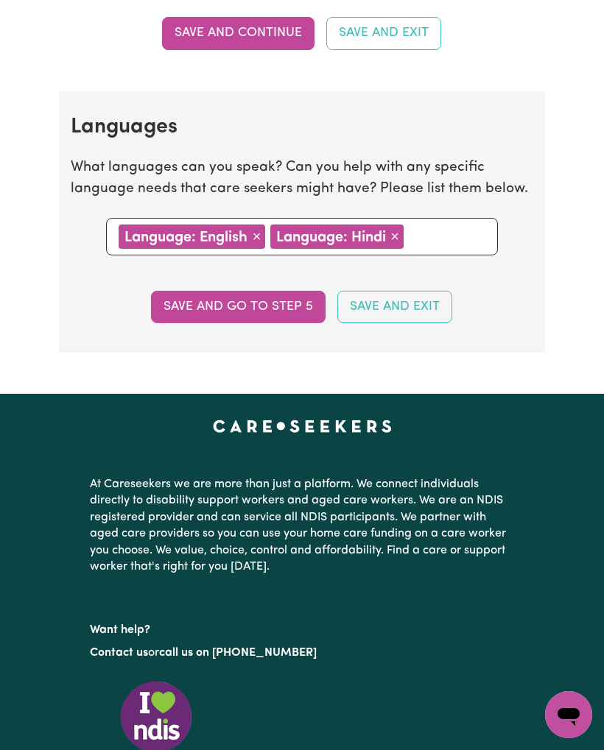
scroll to position [1692, 0]
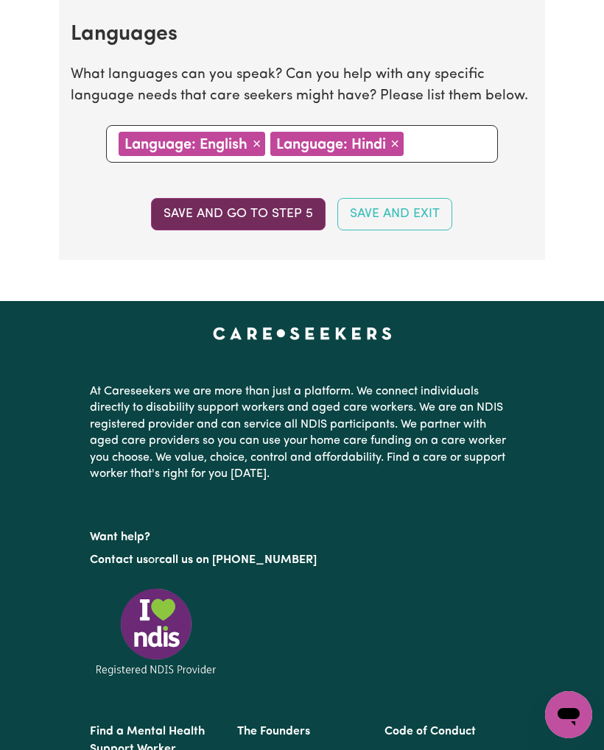
click at [270, 199] on button "Save and go to step 5" at bounding box center [238, 214] width 174 height 32
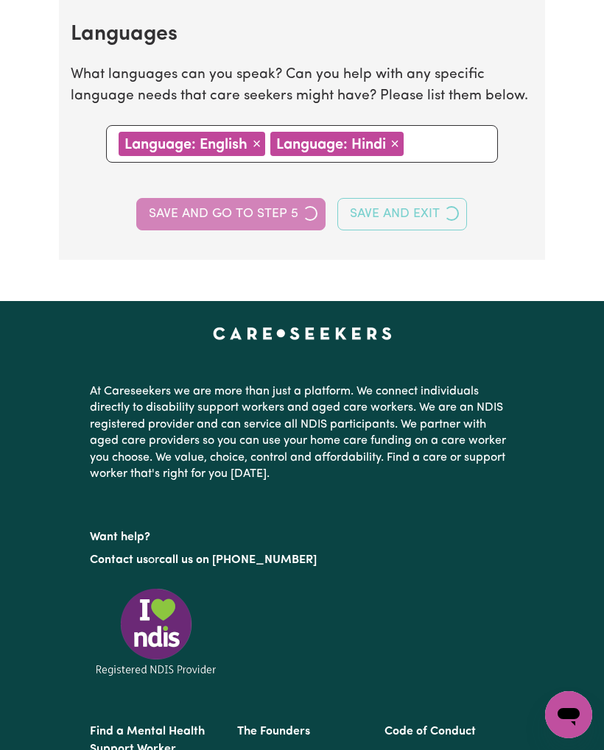
select select "I am providing services privately on my own"
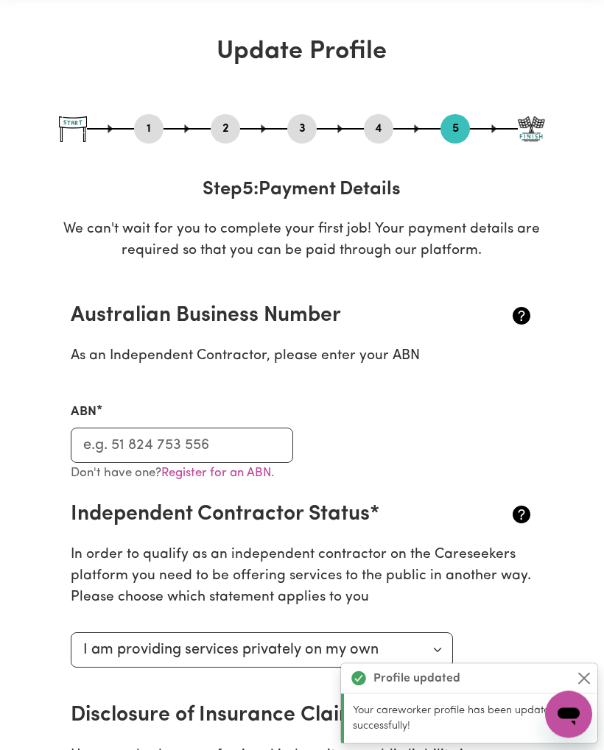
scroll to position [0, 0]
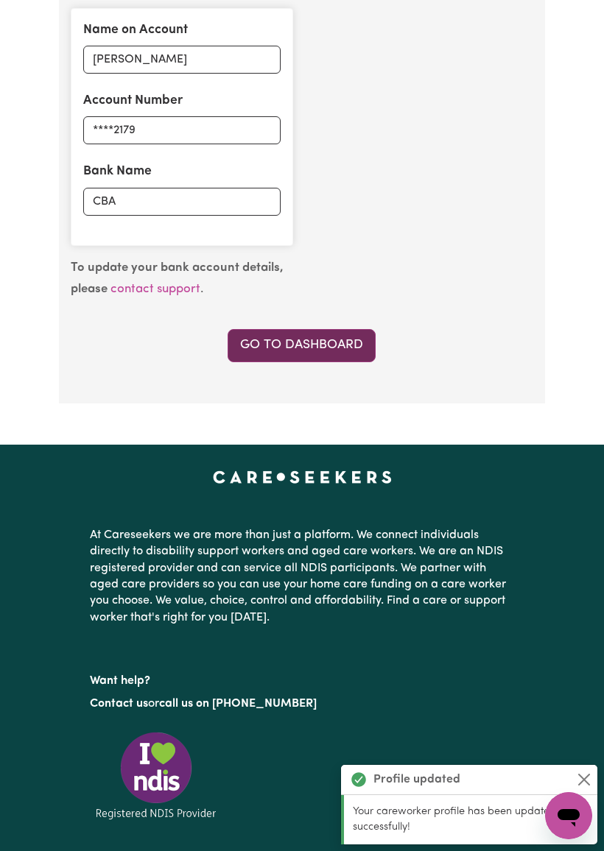
click at [319, 344] on link "Go to Dashboard" at bounding box center [301, 345] width 148 height 32
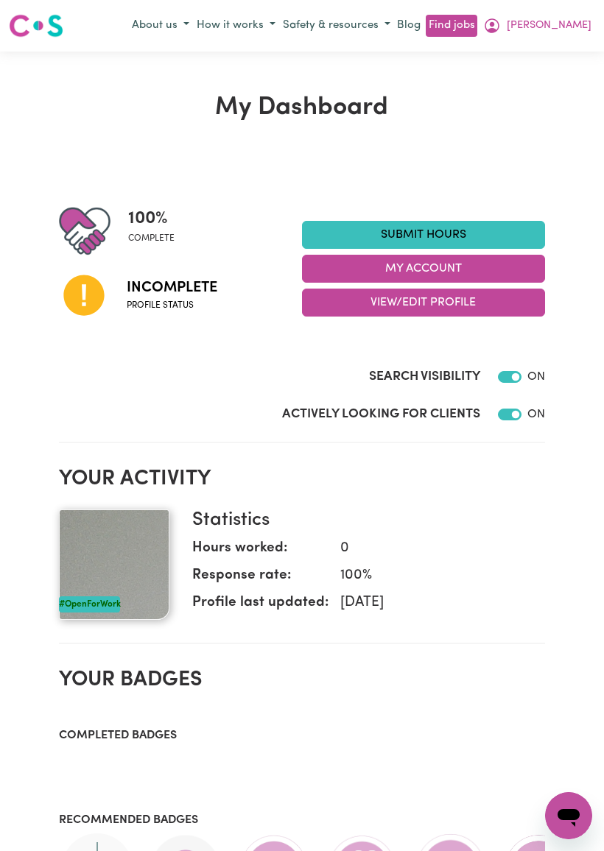
click at [107, 300] on icon at bounding box center [84, 295] width 50 height 50
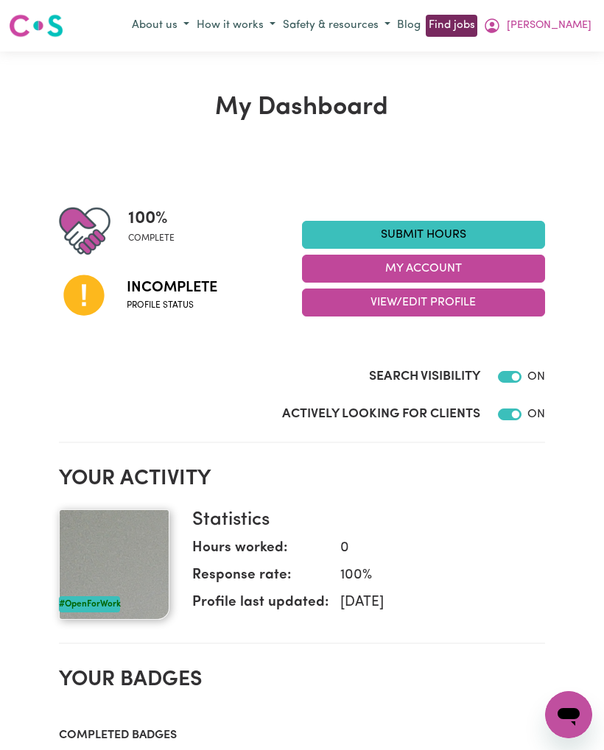
click at [476, 26] on link "Find jobs" at bounding box center [450, 26] width 51 height 23
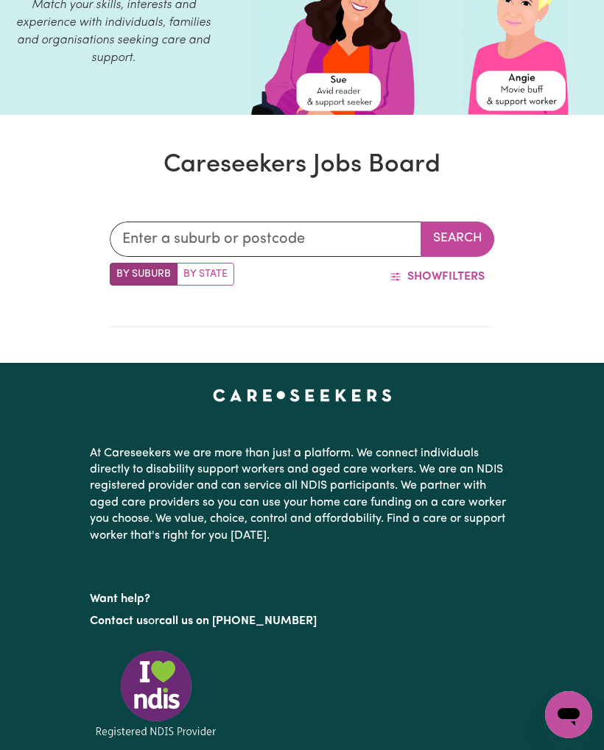
scroll to position [142, 0]
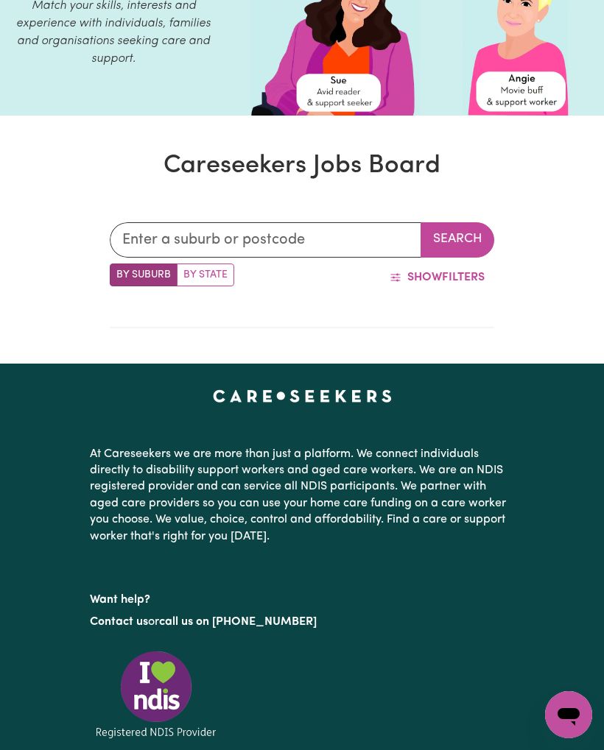
click at [206, 275] on label "By State" at bounding box center [205, 275] width 57 height 23
click at [119, 273] on input "By State" at bounding box center [115, 269] width 10 height 10
radio input "true"
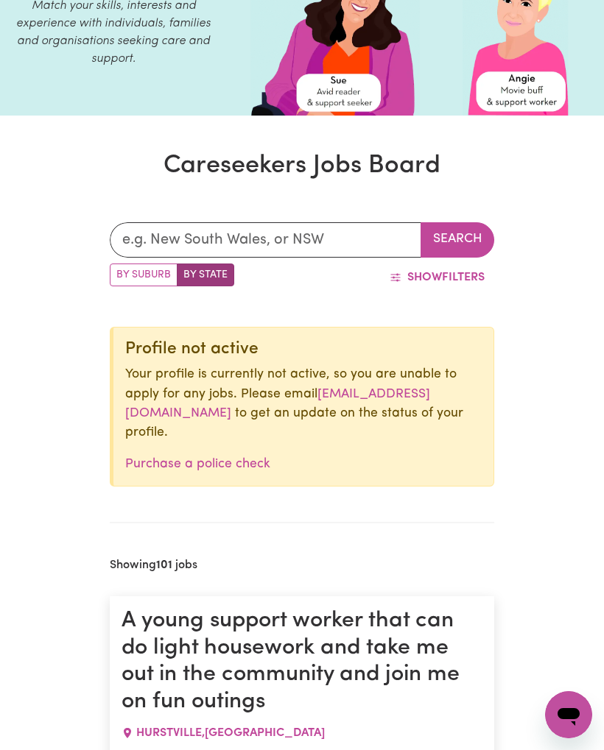
click at [147, 280] on label "By Suburb" at bounding box center [144, 275] width 68 height 23
click at [119, 273] on input "By Suburb" at bounding box center [115, 269] width 10 height 10
radio input "true"
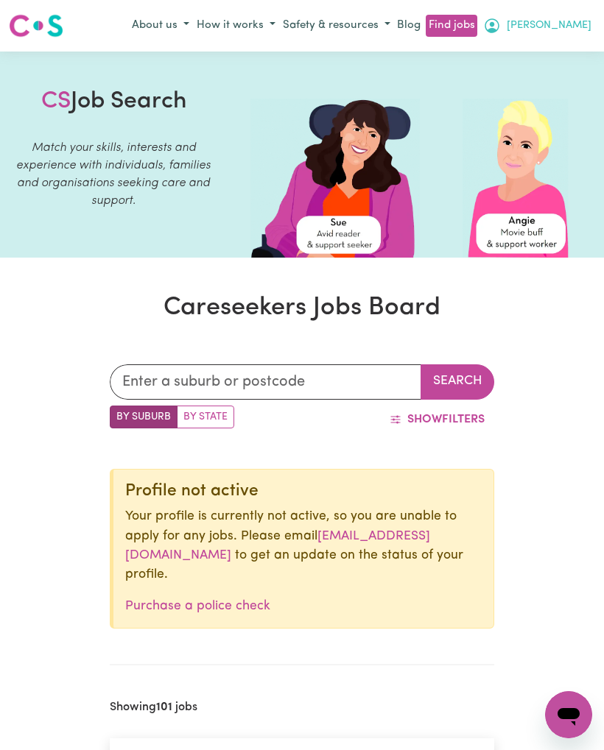
click at [566, 20] on span "[PERSON_NAME]" at bounding box center [548, 26] width 85 height 16
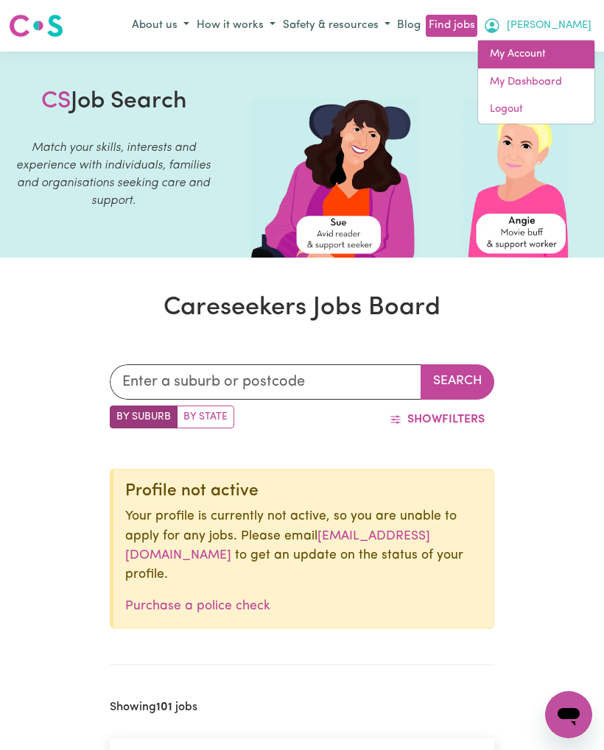
click at [537, 63] on link "My Account" at bounding box center [536, 54] width 116 height 28
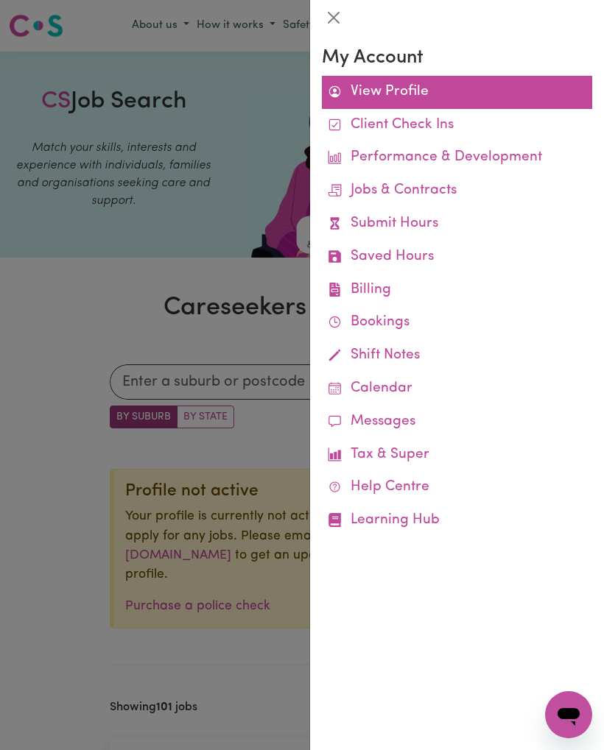
click at [407, 94] on link "View Profile" at bounding box center [457, 92] width 270 height 33
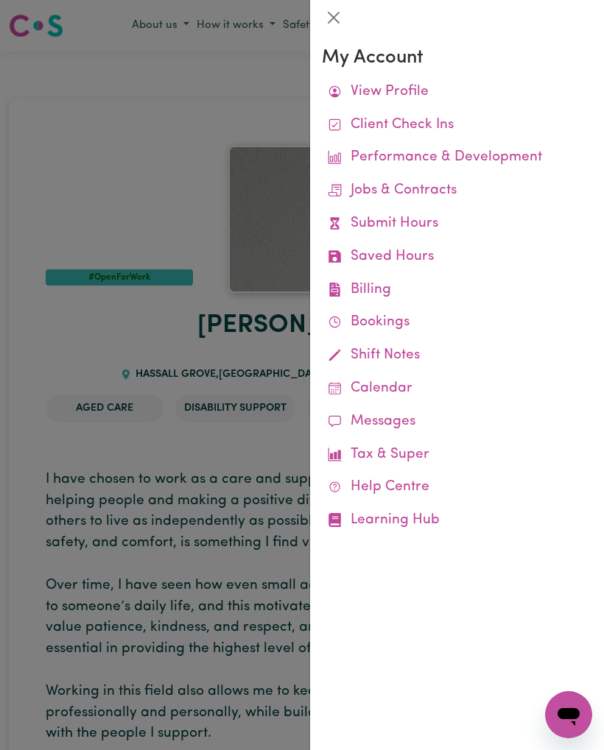
click at [253, 457] on div at bounding box center [302, 375] width 604 height 750
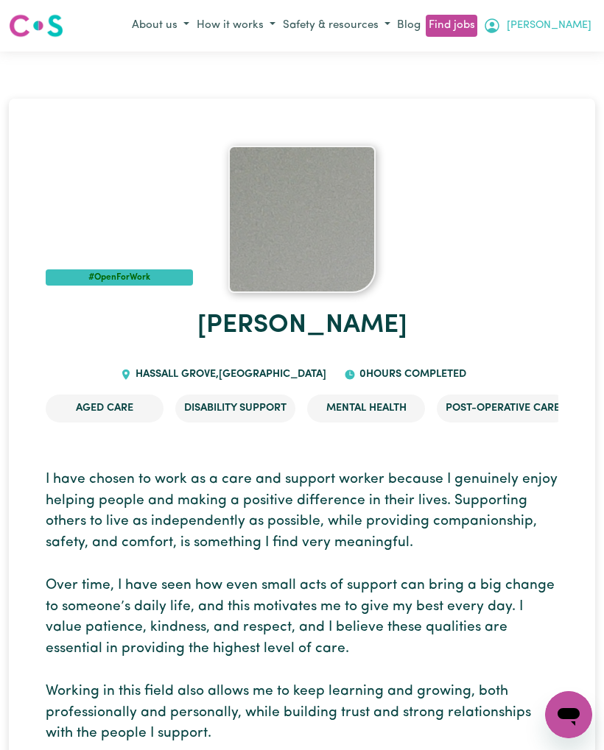
click at [567, 22] on span "[PERSON_NAME]" at bounding box center [548, 26] width 85 height 16
click at [567, 77] on link "My Dashboard" at bounding box center [536, 82] width 116 height 28
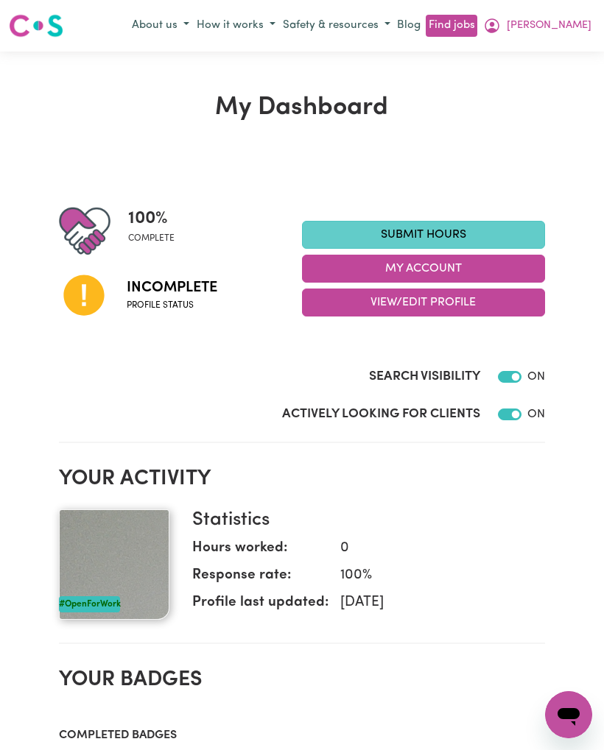
click at [456, 233] on link "Submit Hours" at bounding box center [423, 235] width 243 height 28
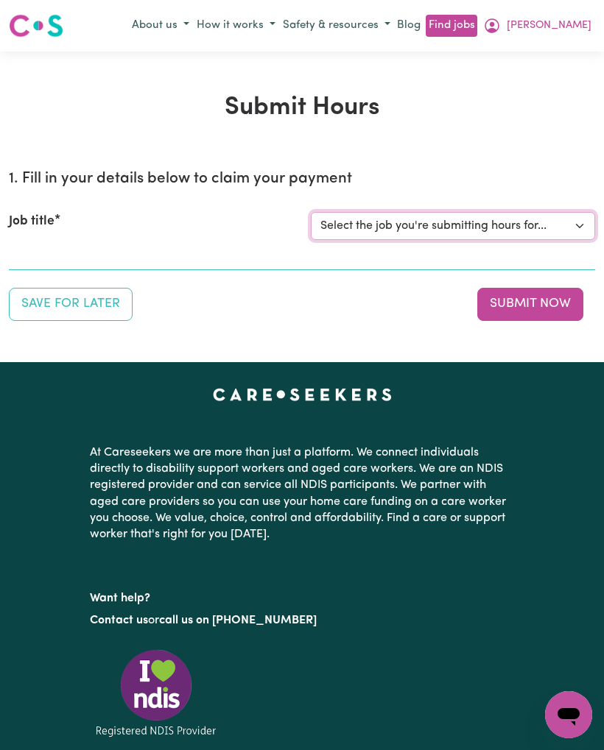
click at [563, 227] on select "Select the job you're submitting hours for..." at bounding box center [453, 226] width 284 height 28
click at [84, 296] on button "Save for Later" at bounding box center [71, 304] width 124 height 32
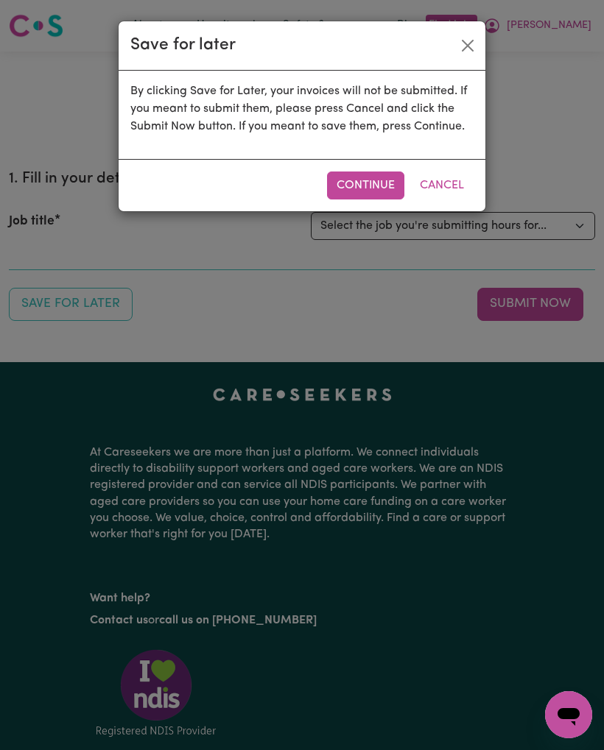
click at [453, 26] on div "Save for later" at bounding box center [302, 45] width 367 height 49
click at [456, 52] on button "Close" at bounding box center [468, 46] width 24 height 24
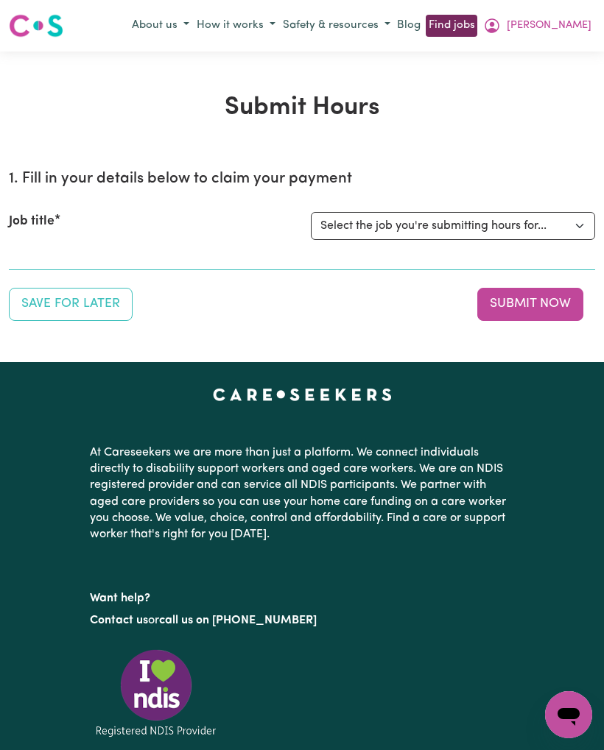
click at [476, 26] on link "Find jobs" at bounding box center [450, 26] width 51 height 23
